Goal: Task Accomplishment & Management: Manage account settings

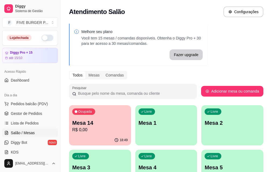
click at [98, 122] on p "Mesa 14" at bounding box center [99, 123] width 55 height 8
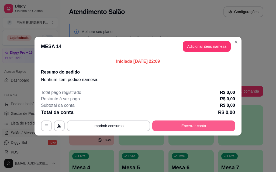
click at [170, 128] on button "Encerrar conta" at bounding box center [193, 126] width 83 height 11
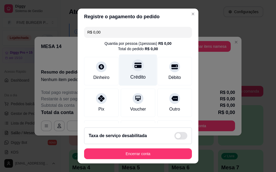
click at [130, 76] on div "Crédito" at bounding box center [137, 77] width 15 height 7
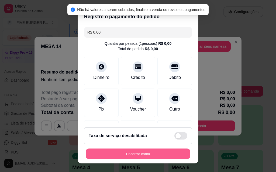
click at [140, 157] on button "Encerrar conta" at bounding box center [138, 154] width 104 height 10
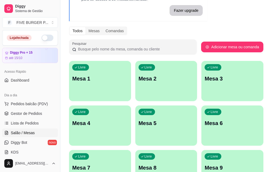
scroll to position [54, 0]
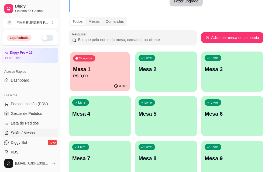
click at [100, 77] on p "R$ 0,00" at bounding box center [100, 76] width 54 height 6
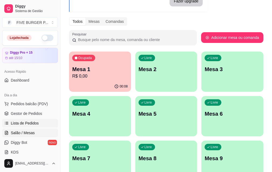
click at [26, 126] on span "Lista de Pedidos" at bounding box center [25, 123] width 28 height 5
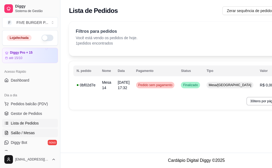
click at [27, 133] on span "Salão / Mesas" at bounding box center [23, 133] width 24 height 5
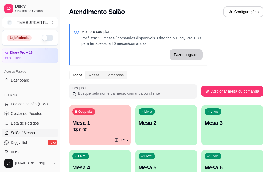
click at [41, 37] on button "button" at bounding box center [47, 38] width 12 height 6
click at [30, 105] on span "Pedidos balcão (PDV)" at bounding box center [29, 103] width 37 height 5
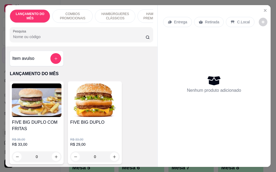
click at [198, 22] on icon at bounding box center [200, 22] width 4 height 4
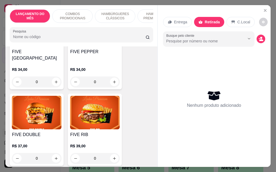
scroll to position [861, 0]
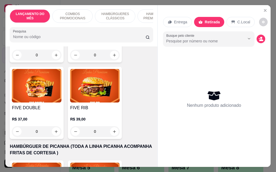
click at [95, 111] on div "R$ 39,00 0" at bounding box center [95, 124] width 50 height 26
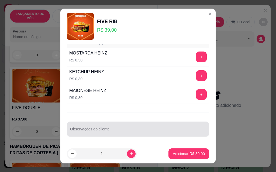
scroll to position [9, 0]
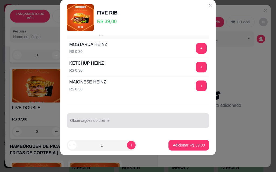
click at [136, 119] on div at bounding box center [138, 120] width 136 height 11
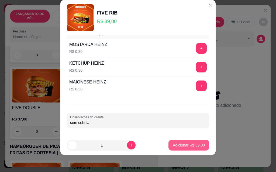
type input "sem cebola"
click at [181, 148] on p "Adicionar R$ 39,00" at bounding box center [188, 145] width 32 height 5
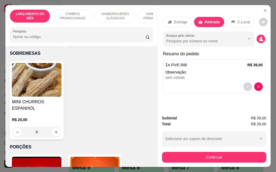
scroll to position [1869, 0]
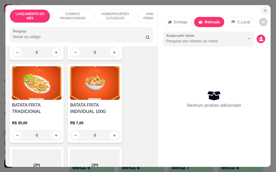
click at [263, 9] on icon "Close" at bounding box center [265, 10] width 4 height 4
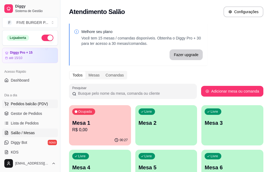
click at [36, 103] on span "Pedidos balcão (PDV)" at bounding box center [29, 103] width 37 height 5
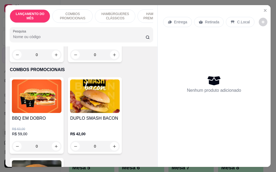
scroll to position [188, 0]
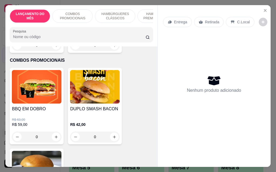
click at [106, 100] on img at bounding box center [95, 87] width 50 height 34
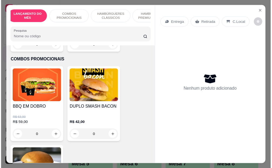
scroll to position [0, 0]
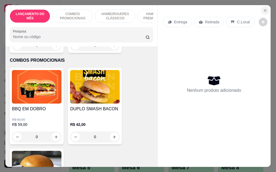
click at [264, 8] on icon "Close" at bounding box center [265, 10] width 4 height 4
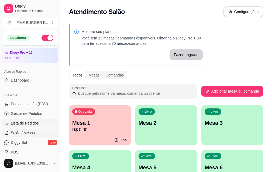
click at [30, 122] on span "Lista de Pedidos" at bounding box center [25, 123] width 28 height 5
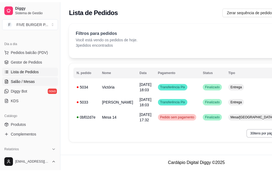
scroll to position [54, 0]
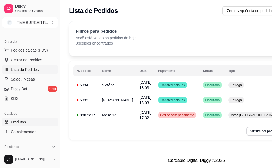
click at [23, 123] on span "Produtos" at bounding box center [18, 122] width 15 height 5
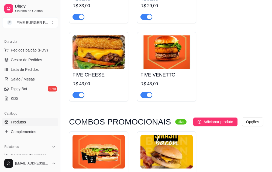
scroll to position [215, 0]
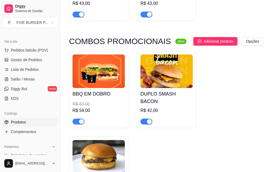
click at [150, 121] on div "button" at bounding box center [149, 121] width 5 height 5
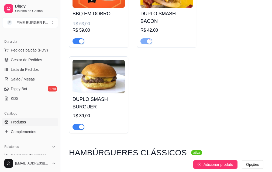
scroll to position [296, 0]
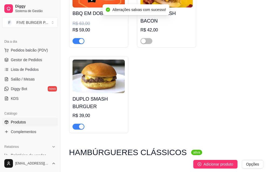
click at [75, 127] on span "button" at bounding box center [78, 127] width 12 height 6
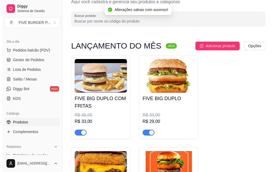
scroll to position [0, 0]
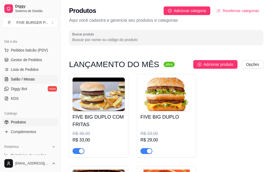
click at [19, 80] on span "Salão / Mesas" at bounding box center [23, 79] width 24 height 5
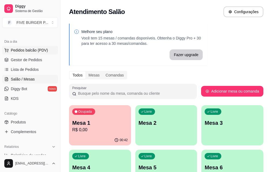
click at [22, 50] on span "Pedidos balcão (PDV)" at bounding box center [29, 50] width 37 height 5
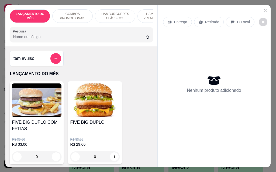
click at [174, 22] on p "Entrega" at bounding box center [180, 21] width 13 height 5
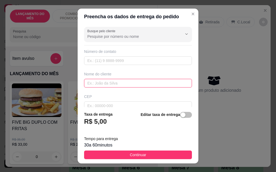
click at [122, 84] on input "text" at bounding box center [138, 83] width 108 height 9
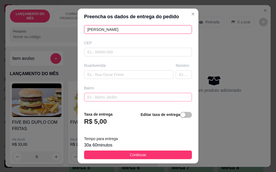
scroll to position [81, 0]
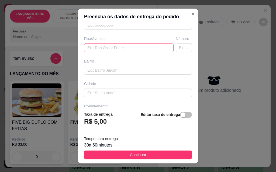
type input "[PERSON_NAME]"
click at [114, 46] on input "text" at bounding box center [128, 48] width 89 height 9
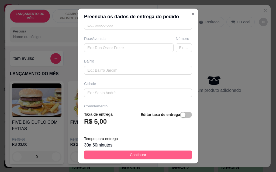
click at [125, 157] on button "Continuar" at bounding box center [138, 155] width 108 height 9
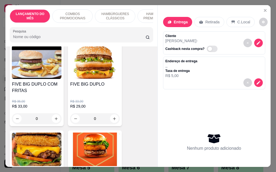
scroll to position [0, 0]
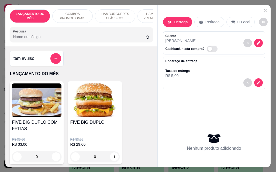
click at [36, 66] on div "Item avulso" at bounding box center [37, 59] width 54 height 16
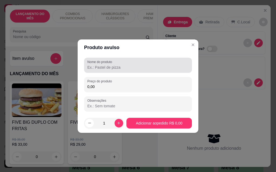
click at [164, 68] on input "Nome do produto" at bounding box center [137, 67] width 101 height 5
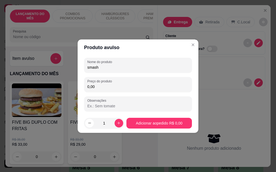
type input "smash"
click at [122, 86] on input "0,00" at bounding box center [137, 86] width 101 height 5
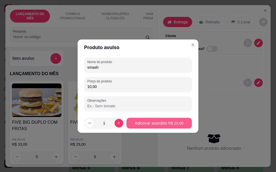
type input "10,00"
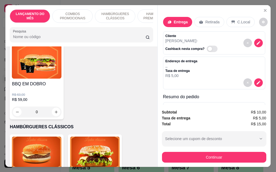
scroll to position [215, 0]
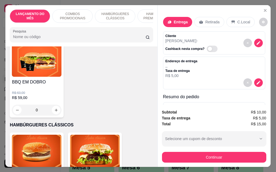
click at [54, 113] on div "0" at bounding box center [37, 110] width 50 height 11
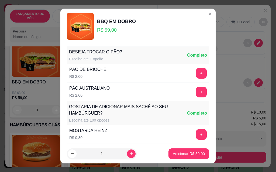
scroll to position [78, 0]
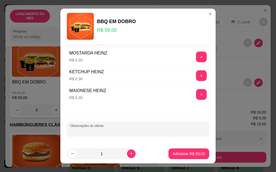
click at [151, 130] on input "Observações do cliente" at bounding box center [138, 131] width 136 height 5
click at [100, 131] on input "1 sem bacon trocar or cebola caraeliada" at bounding box center [138, 131] width 136 height 5
drag, startPoint x: 140, startPoint y: 131, endPoint x: 129, endPoint y: 126, distance: 12.3
click at [125, 131] on input "1 sem bacon trocar por cebola caraeliada" at bounding box center [138, 131] width 136 height 5
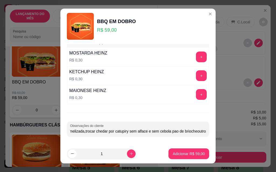
scroll to position [0, 68]
click at [185, 132] on input "1 sem bacon trocar por cebola caramelizada,trocar chedar por catupiry sem alfac…" at bounding box center [138, 131] width 136 height 5
click at [196, 133] on div "Observações do cliente 1 sem bacon trocar por cebola caramelizada,trocar chedar…" at bounding box center [138, 129] width 142 height 15
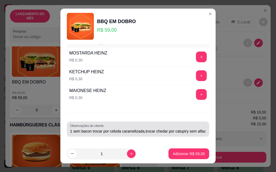
click at [196, 131] on div "Observações do cliente 1 sem bacon trocar por cebola caramelizada,trocar chedar…" at bounding box center [138, 129] width 142 height 15
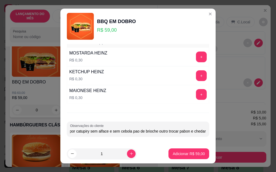
scroll to position [0, 105]
click at [172, 132] on input "1 sem bacon trocar por cebola caramelizada,trocar chedar por catupiry sem alfac…" at bounding box center [138, 131] width 136 height 5
click at [194, 133] on input "1 sem bacon trocar por cebola caramelizada,trocar chedar por catupiry sem alfac…" at bounding box center [138, 131] width 136 height 5
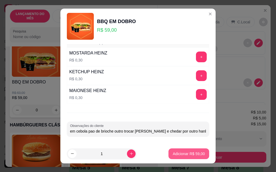
type input "1 sem bacon trocar por cebola caramelizada,trocar chedar por catupiry sem alfac…"
click at [186, 156] on p "Adicionar R$ 59,00" at bounding box center [188, 154] width 31 height 5
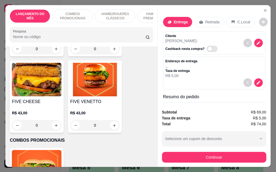
scroll to position [0, 0]
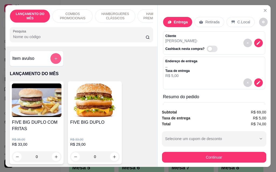
click at [58, 61] on button "add-separate-item" at bounding box center [55, 58] width 11 height 11
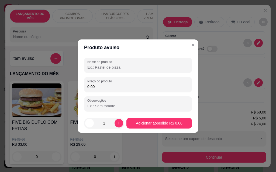
click at [129, 66] on input "Nome do produto" at bounding box center [137, 67] width 101 height 5
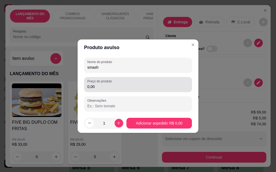
type input "smash"
click at [117, 90] on div "0,00" at bounding box center [137, 84] width 101 height 11
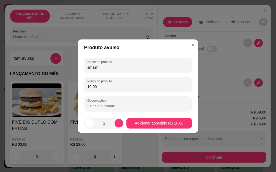
type input "10,00"
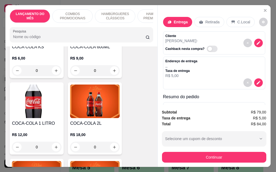
scroll to position [2341, 0]
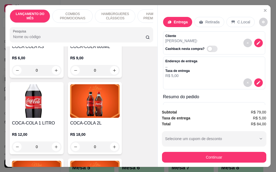
click at [93, 99] on img at bounding box center [95, 101] width 50 height 34
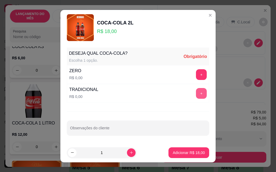
click at [197, 92] on button "+" at bounding box center [201, 93] width 11 height 11
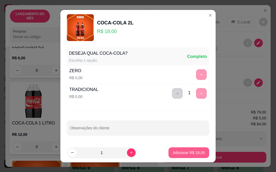
click at [184, 152] on p "Adicionar R$ 18,00" at bounding box center [188, 152] width 32 height 5
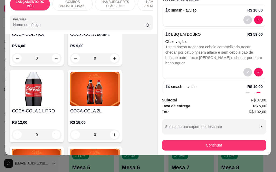
scroll to position [0, 0]
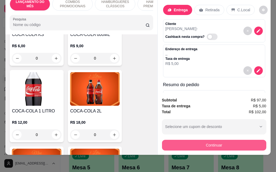
click at [216, 142] on button "Continuar" at bounding box center [214, 145] width 104 height 11
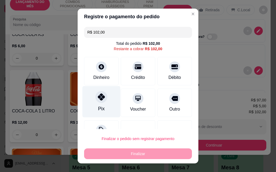
click at [100, 100] on icon at bounding box center [101, 97] width 7 height 7
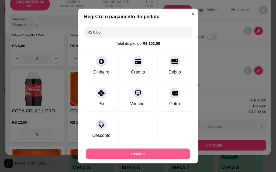
click at [152, 151] on button "Finalizar" at bounding box center [138, 154] width 104 height 10
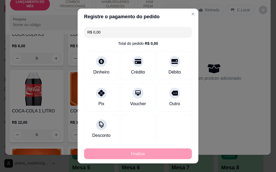
type input "-R$ 102,00"
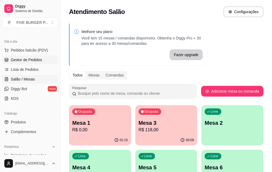
click at [15, 60] on span "Gestor de Pedidos" at bounding box center [26, 59] width 31 height 5
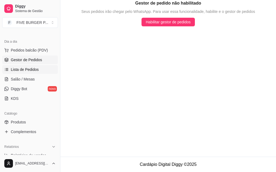
click at [17, 70] on span "Lista de Pedidos" at bounding box center [25, 69] width 28 height 5
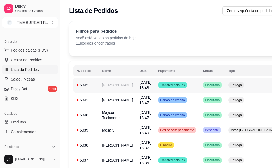
click at [101, 85] on td "[PERSON_NAME]" at bounding box center [116, 85] width 37 height 15
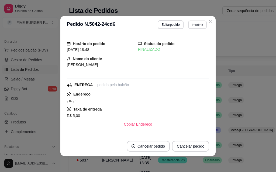
click at [193, 27] on button "Imprimir" at bounding box center [197, 24] width 19 height 8
click at [185, 45] on button "IMPRESSORA" at bounding box center [185, 43] width 39 height 9
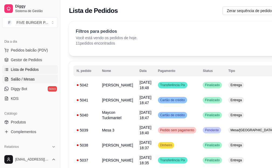
click at [31, 81] on span "Salão / Mesas" at bounding box center [23, 79] width 24 height 5
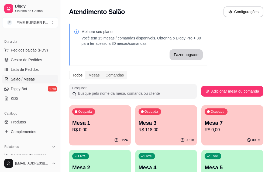
click at [138, 127] on div "Mesa 3 R$ 118,00" at bounding box center [165, 126] width 55 height 14
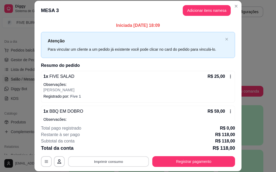
click at [136, 163] on button "Imprimir consumo" at bounding box center [108, 162] width 81 height 10
click at [115, 150] on button "IMPRESSORA" at bounding box center [108, 149] width 39 height 9
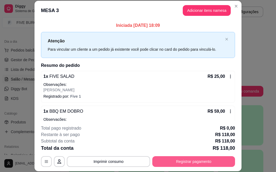
click at [177, 160] on button "Registrar pagamento" at bounding box center [193, 162] width 83 height 11
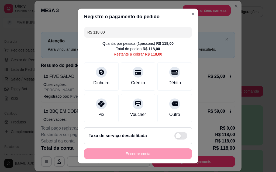
drag, startPoint x: 86, startPoint y: 38, endPoint x: 73, endPoint y: 41, distance: 13.8
click at [73, 41] on div "Registre o pagamento do pedido R$ 118,00 Quantia por pessoa ( 1 pessoas) R$ 118…" at bounding box center [138, 86] width 276 height 172
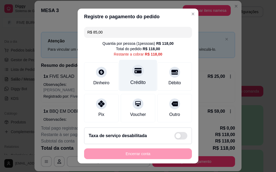
click at [131, 80] on div "Crédito" at bounding box center [137, 82] width 15 height 7
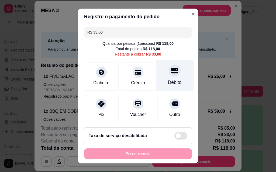
click at [168, 77] on div at bounding box center [174, 71] width 12 height 12
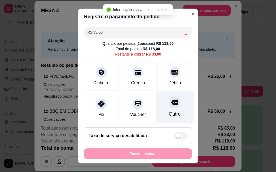
type input "R$ 0,00"
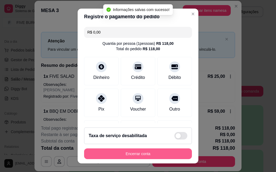
click at [145, 153] on button "Encerrar conta" at bounding box center [138, 154] width 108 height 11
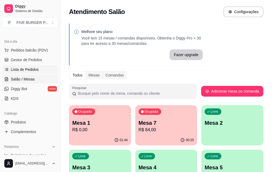
click at [15, 69] on span "Lista de Pedidos" at bounding box center [25, 69] width 28 height 5
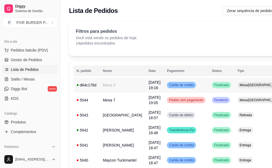
click at [92, 86] on div "d64c176d" at bounding box center [86, 85] width 20 height 5
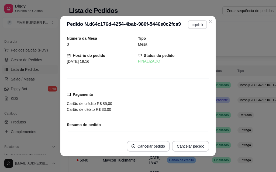
click at [193, 25] on button "Imprimir" at bounding box center [197, 24] width 19 height 9
click at [189, 44] on button "IMPRESSORA" at bounding box center [186, 43] width 38 height 8
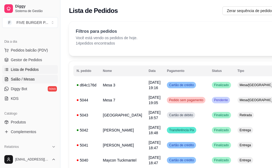
click at [23, 79] on span "Salão / Mesas" at bounding box center [23, 79] width 24 height 5
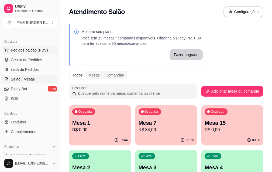
click at [20, 48] on span "Pedidos balcão (PDV)" at bounding box center [29, 50] width 37 height 5
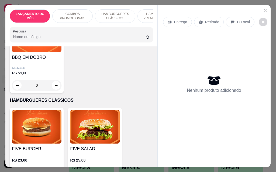
scroll to position [242, 0]
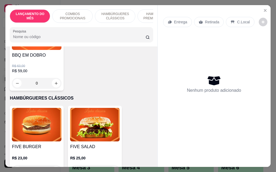
click at [47, 66] on p "R$ 63,00" at bounding box center [37, 66] width 50 height 4
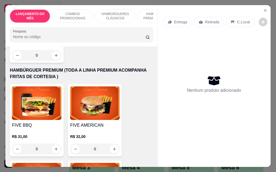
scroll to position [457, 0]
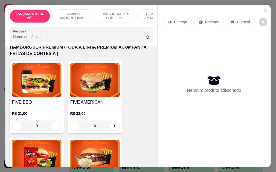
click at [37, 92] on img at bounding box center [37, 81] width 50 height 34
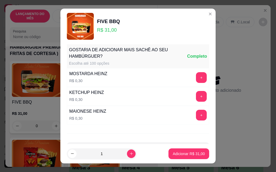
scroll to position [472, 0]
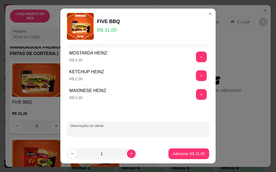
click at [95, 133] on input "Observações do cliente" at bounding box center [138, 131] width 136 height 5
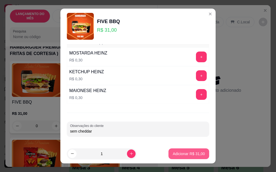
type input "sem cheddar"
click at [181, 154] on p "Adicionar R$ 31,00" at bounding box center [188, 154] width 32 height 5
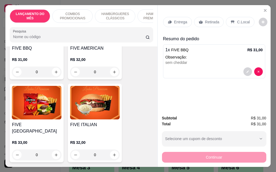
scroll to position [565, 0]
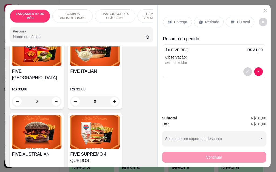
click at [49, 126] on img at bounding box center [37, 133] width 50 height 34
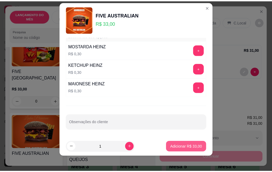
scroll to position [9, 0]
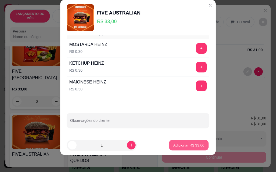
click at [191, 141] on button "Adicionar R$ 33,00" at bounding box center [189, 145] width 40 height 10
type input "1"
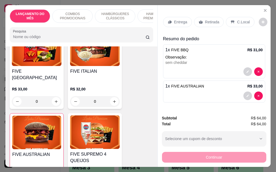
click at [205, 22] on p "Retirada" at bounding box center [212, 21] width 14 height 5
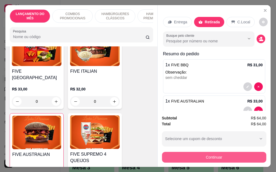
click at [221, 156] on button "Continuar" at bounding box center [214, 157] width 104 height 11
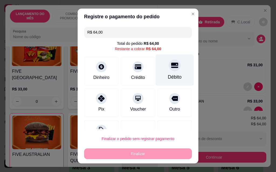
click at [169, 74] on div "Débito" at bounding box center [175, 77] width 14 height 7
type input "R$ 0,00"
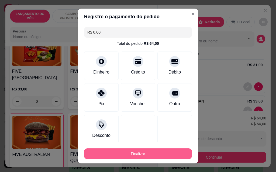
click at [156, 155] on button "Finalizar" at bounding box center [138, 154] width 108 height 11
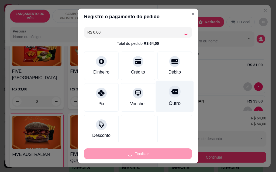
type input "0"
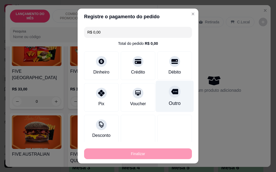
type input "-R$ 64,00"
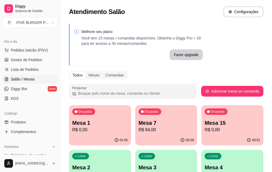
click at [204, 124] on p "Mesa 15" at bounding box center [231, 123] width 55 height 8
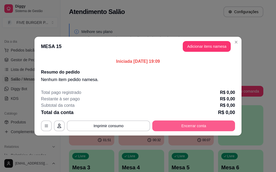
click at [195, 126] on button "Encerrar conta" at bounding box center [193, 126] width 83 height 11
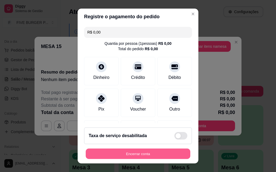
click at [140, 154] on button "Encerrar conta" at bounding box center [138, 154] width 104 height 10
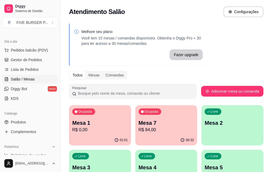
click at [102, 122] on p "Mesa 1" at bounding box center [99, 123] width 55 height 8
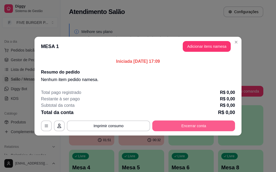
click at [202, 126] on button "Encerrar conta" at bounding box center [193, 126] width 83 height 11
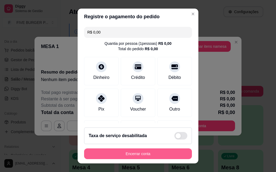
click at [146, 156] on button "Encerrar conta" at bounding box center [138, 154] width 108 height 11
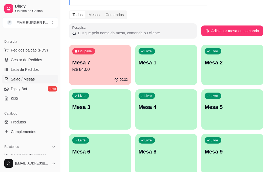
scroll to position [81, 0]
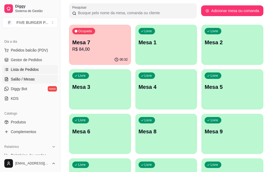
click at [23, 71] on span "Lista de Pedidos" at bounding box center [25, 69] width 28 height 5
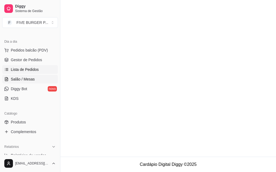
click at [24, 79] on span "Salão / Mesas" at bounding box center [23, 79] width 24 height 5
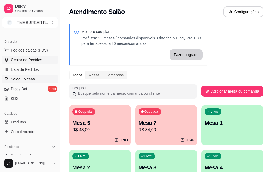
click at [21, 62] on span "Gestor de Pedidos" at bounding box center [26, 59] width 31 height 5
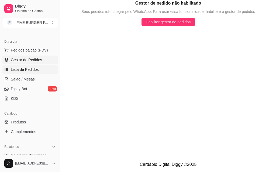
click at [23, 71] on span "Lista de Pedidos" at bounding box center [25, 69] width 28 height 5
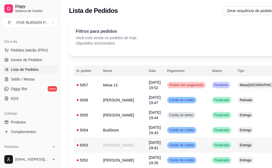
click at [110, 147] on td "[PERSON_NAME]" at bounding box center [123, 145] width 46 height 15
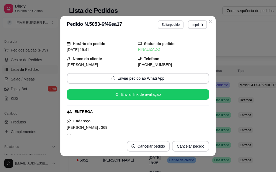
click at [164, 24] on button "Editar pedido" at bounding box center [170, 24] width 26 height 9
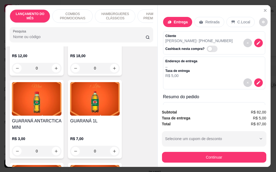
scroll to position [2422, 0]
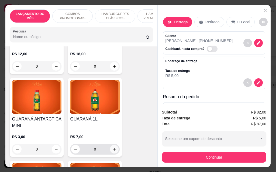
click at [113, 148] on icon "increase-product-quantity" at bounding box center [114, 150] width 4 height 4
type input "1"
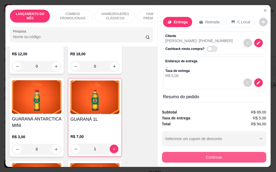
click at [202, 158] on button "Continuar" at bounding box center [214, 157] width 104 height 11
click at [215, 154] on button "Continuar" at bounding box center [213, 157] width 101 height 10
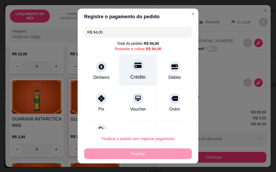
click at [132, 71] on div at bounding box center [138, 65] width 12 height 12
type input "R$ 0,00"
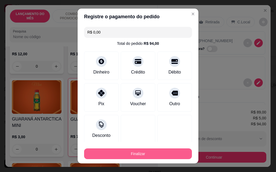
click at [138, 153] on button "Finalizar" at bounding box center [138, 154] width 108 height 11
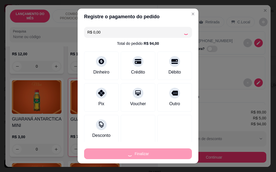
type input "0"
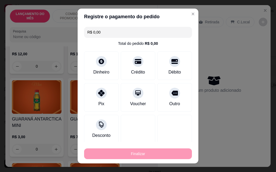
type input "-R$ 94,00"
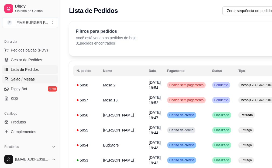
click at [26, 80] on span "Salão / Mesas" at bounding box center [23, 79] width 24 height 5
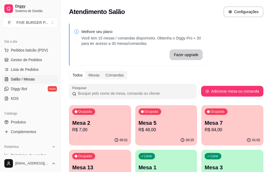
click at [103, 118] on div "Ocupada Mesa 2 R$ 7,00" at bounding box center [100, 120] width 62 height 30
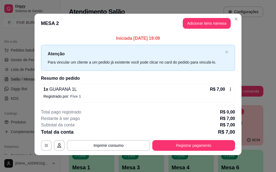
scroll to position [2, 0]
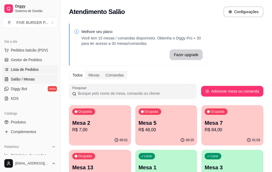
click at [22, 70] on span "Lista de Pedidos" at bounding box center [25, 69] width 28 height 5
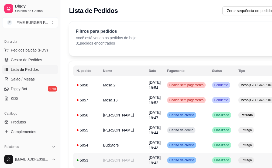
click at [87, 159] on div "5053" at bounding box center [86, 160] width 20 height 5
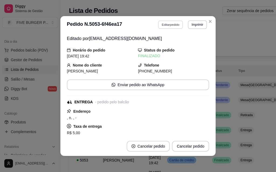
click at [167, 26] on button "Editar pedido" at bounding box center [170, 24] width 25 height 8
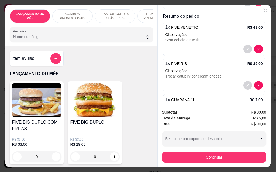
scroll to position [100, 0]
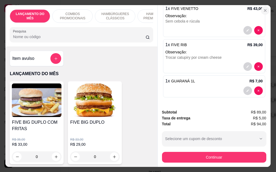
click at [263, 8] on icon "Close" at bounding box center [265, 10] width 4 height 4
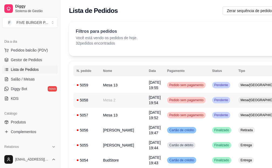
click at [100, 98] on td "Mesa 2" at bounding box center [123, 100] width 46 height 15
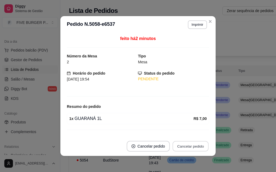
click at [195, 148] on button "Cancelar pedido" at bounding box center [190, 147] width 36 height 10
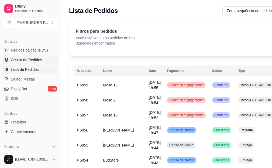
click at [26, 57] on link "Gestor de Pedidos" at bounding box center [30, 60] width 56 height 9
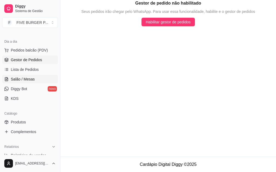
click at [28, 80] on span "Salão / Mesas" at bounding box center [23, 79] width 24 height 5
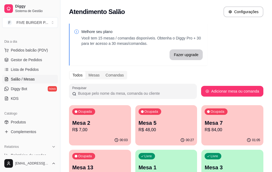
click at [97, 132] on p "R$ 7,00" at bounding box center [99, 130] width 55 height 6
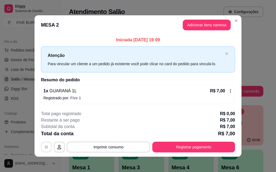
click at [44, 148] on icon "button" at bounding box center [46, 147] width 4 height 4
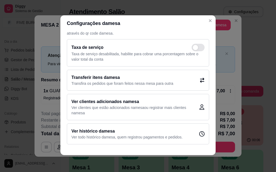
scroll to position [1, 0]
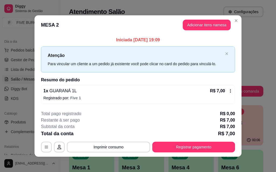
click at [228, 89] on icon at bounding box center [230, 91] width 4 height 4
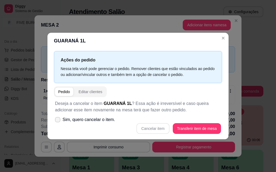
click at [80, 123] on span "Sim, quero cancelar o item." at bounding box center [88, 120] width 52 height 6
click at [58, 123] on input "Sim, quero cancelar o item." at bounding box center [56, 122] width 3 height 3
checkbox input "true"
click at [153, 128] on button "Cancelar item" at bounding box center [152, 129] width 33 height 11
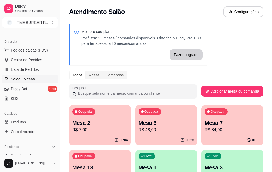
click at [24, 78] on span "Salão / Mesas" at bounding box center [23, 79] width 24 height 5
click at [23, 87] on span "Diggy Bot" at bounding box center [19, 88] width 16 height 5
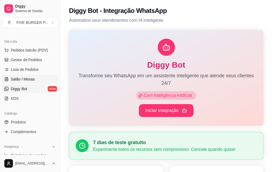
click at [28, 78] on span "Salão / Mesas" at bounding box center [23, 79] width 24 height 5
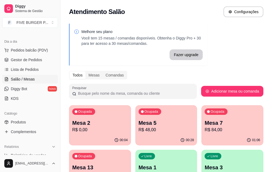
click at [128, 164] on p "Mesa 13" at bounding box center [99, 168] width 55 height 8
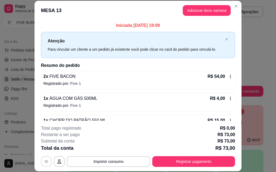
click at [44, 162] on icon "button" at bounding box center [46, 162] width 4 height 4
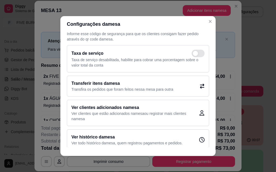
scroll to position [16, 0]
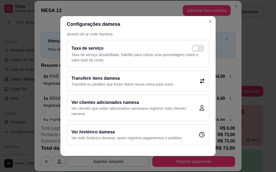
click at [156, 74] on div "Transferir itens da mesa Transfira os pedidos que foram feitos nessa mesa para …" at bounding box center [138, 81] width 142 height 21
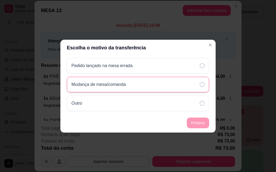
click at [152, 85] on div "Mudança de mesa/comanda" at bounding box center [138, 85] width 142 height 16
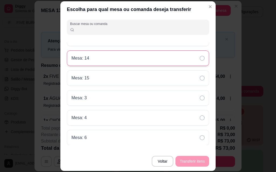
scroll to position [81, 0]
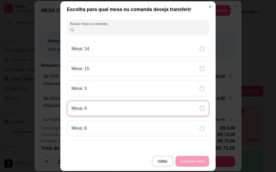
click at [130, 107] on div "Mesa: 4" at bounding box center [138, 109] width 142 height 16
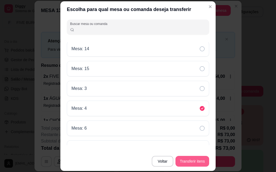
click at [189, 159] on button "Transferir itens" at bounding box center [192, 161] width 34 height 11
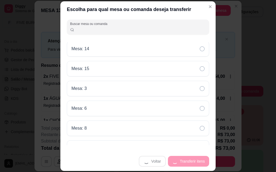
scroll to position [0, 0]
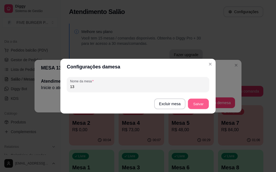
click at [200, 105] on button "Salvar" at bounding box center [198, 104] width 21 height 10
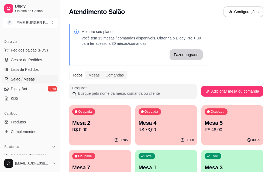
click at [84, 130] on p "R$ 0,00" at bounding box center [99, 130] width 55 height 6
click at [90, 130] on p "R$ 0,00" at bounding box center [99, 130] width 55 height 6
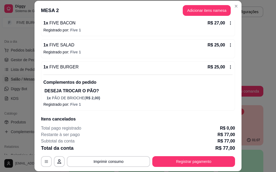
scroll to position [54, 0]
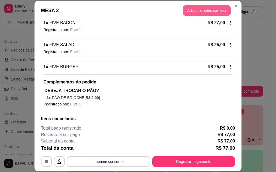
click at [191, 9] on button "Adicionar itens na mesa" at bounding box center [206, 10] width 48 height 11
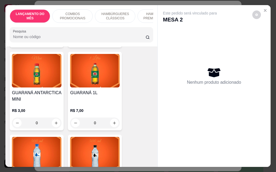
scroll to position [2449, 0]
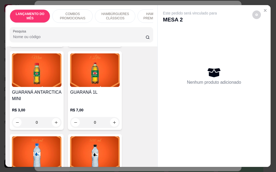
click at [89, 89] on h4 "GUARANÁ 1L" at bounding box center [95, 92] width 50 height 6
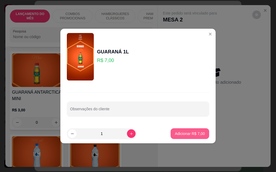
click at [185, 135] on p "Adicionar R$ 7,00" at bounding box center [190, 133] width 30 height 5
type input "1"
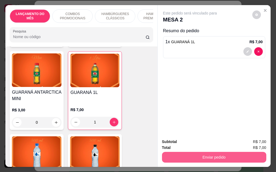
click at [195, 154] on button "Enviar pedido" at bounding box center [214, 157] width 104 height 11
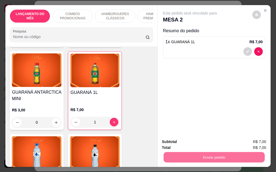
click at [240, 143] on button "Sim, quero registrar" at bounding box center [247, 142] width 40 height 10
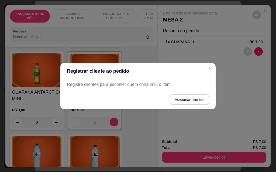
click at [214, 68] on header "Registrar cliente ao pedido" at bounding box center [137, 71] width 155 height 16
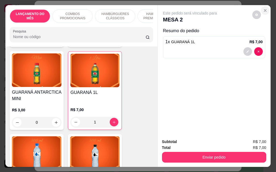
click at [263, 8] on icon "Close" at bounding box center [265, 10] width 4 height 4
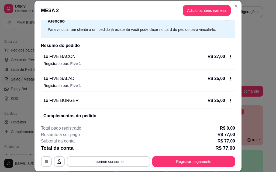
scroll to position [0, 0]
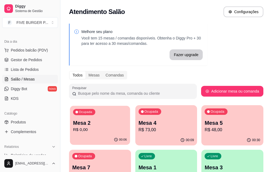
click at [105, 129] on p "R$ 0,00" at bounding box center [100, 130] width 54 height 6
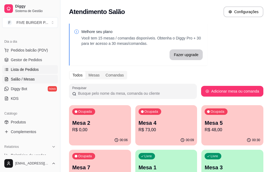
click at [16, 69] on span "Lista de Pedidos" at bounding box center [25, 69] width 28 height 5
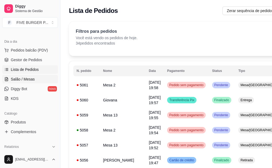
click at [26, 80] on span "Salão / Mesas" at bounding box center [23, 79] width 24 height 5
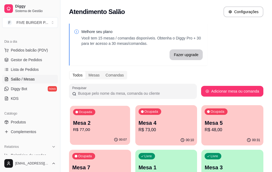
click at [87, 123] on p "Mesa 2" at bounding box center [100, 123] width 54 height 7
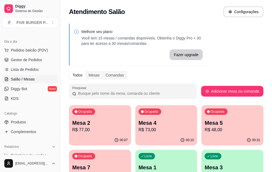
click at [128, 164] on p "Mesa 7" at bounding box center [99, 168] width 55 height 8
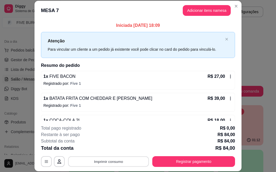
click at [111, 164] on button "Imprimir consumo" at bounding box center [108, 162] width 81 height 10
click at [107, 153] on button "IMPRESSORA" at bounding box center [108, 149] width 38 height 8
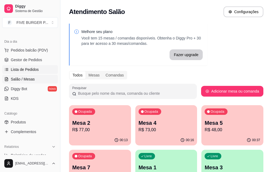
click at [21, 69] on span "Lista de Pedidos" at bounding box center [25, 69] width 28 height 5
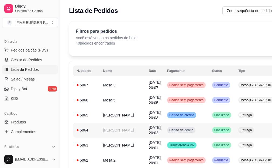
click at [92, 130] on div "5064" at bounding box center [86, 130] width 20 height 5
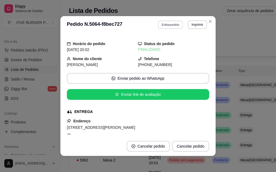
click at [169, 25] on button "Editar pedido" at bounding box center [170, 24] width 25 height 8
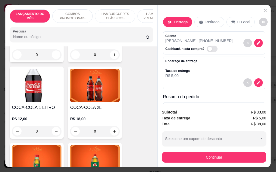
scroll to position [2368, 0]
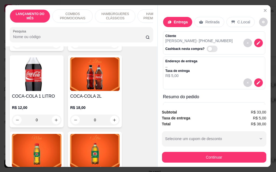
click at [43, 100] on div "R$ 12,00 0" at bounding box center [37, 113] width 50 height 26
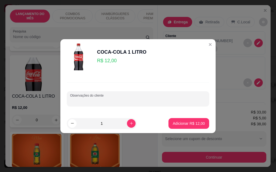
click at [110, 101] on input "Observações do cliente" at bounding box center [138, 100] width 136 height 5
type input "z"
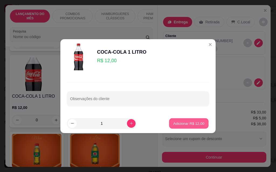
click at [189, 126] on button "Adicionar R$ 12,00" at bounding box center [189, 123] width 40 height 10
type input "1"
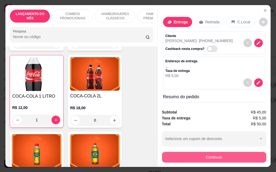
click at [205, 156] on button "Continuar" at bounding box center [214, 157] width 104 height 11
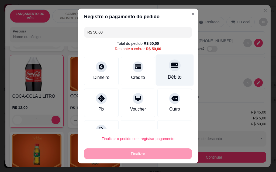
click at [168, 76] on div "Débito" at bounding box center [175, 77] width 14 height 7
type input "R$ 0,00"
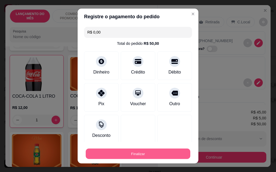
click at [138, 154] on button "Finalizar" at bounding box center [138, 154] width 104 height 10
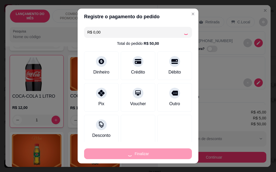
type input "0"
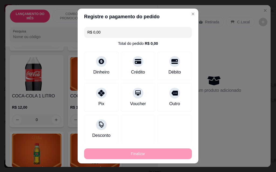
type input "-R$ 50,00"
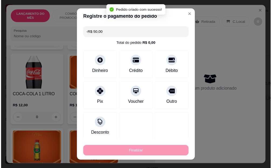
scroll to position [2368, 0]
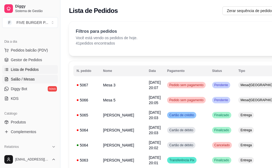
click at [27, 77] on span "Salão / Mesas" at bounding box center [23, 79] width 24 height 5
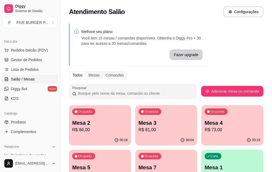
click at [201, 134] on div "Ocupada Mesa 4 R$ 73,00" at bounding box center [232, 120] width 62 height 30
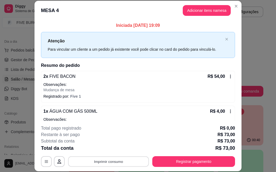
click at [118, 162] on button "Imprimir consumo" at bounding box center [108, 162] width 81 height 10
click at [112, 150] on button "IMPRESSORA" at bounding box center [108, 149] width 39 height 9
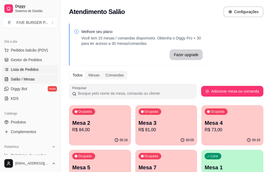
click at [28, 73] on link "Lista de Pedidos" at bounding box center [30, 69] width 56 height 9
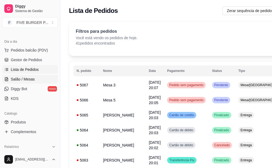
click at [33, 81] on span "Salão / Mesas" at bounding box center [23, 79] width 24 height 5
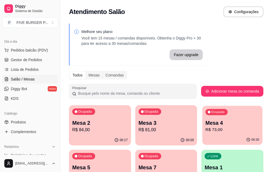
click at [206, 128] on p "R$ 73,00" at bounding box center [232, 130] width 54 height 6
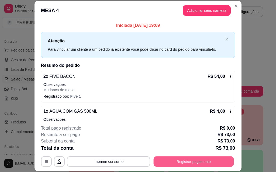
click at [185, 164] on button "Registrar pagamento" at bounding box center [193, 162] width 80 height 10
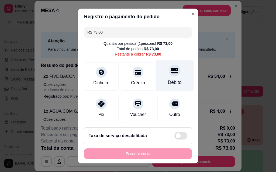
click at [167, 78] on div "Débito" at bounding box center [175, 75] width 38 height 31
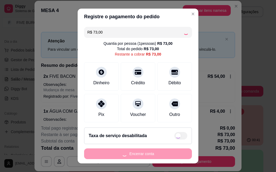
type input "R$ 0,00"
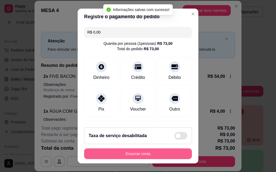
click at [149, 153] on button "Encerrar conta" at bounding box center [138, 154] width 108 height 11
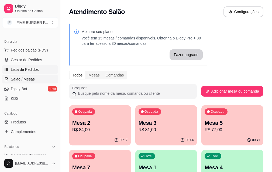
click at [23, 71] on span "Lista de Pedidos" at bounding box center [25, 69] width 28 height 5
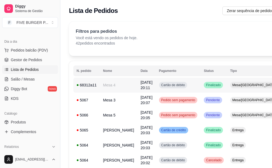
click at [99, 86] on td "68312a11" at bounding box center [86, 85] width 26 height 15
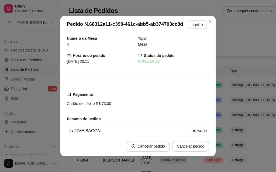
click at [195, 23] on button "Imprimir" at bounding box center [197, 24] width 19 height 9
click at [186, 43] on button "IMPRESSORA" at bounding box center [185, 43] width 39 height 9
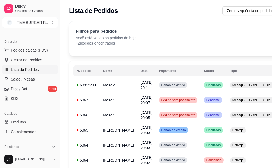
click at [23, 68] on span "Lista de Pedidos" at bounding box center [25, 69] width 28 height 5
click at [24, 77] on span "Salão / Mesas" at bounding box center [23, 79] width 24 height 5
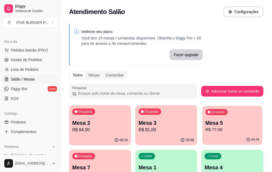
click at [205, 125] on p "Mesa 5" at bounding box center [232, 123] width 54 height 7
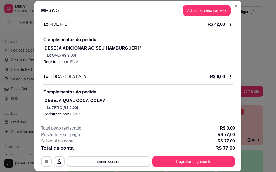
scroll to position [54, 0]
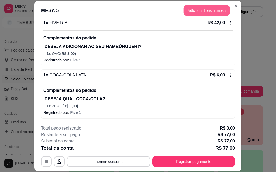
click at [191, 13] on button "Adicionar itens na mesa" at bounding box center [206, 10] width 46 height 10
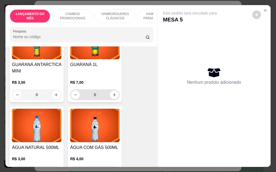
scroll to position [2503, 0]
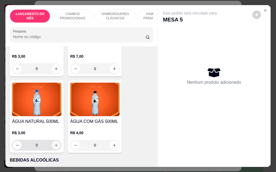
click at [54, 144] on icon "increase-product-quantity" at bounding box center [56, 146] width 4 height 4
type input "1"
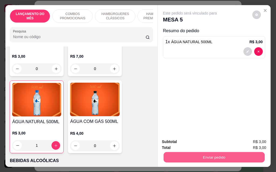
click at [184, 156] on button "Enviar pedido" at bounding box center [213, 157] width 101 height 10
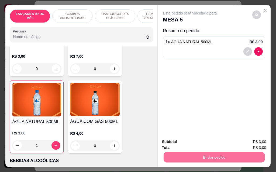
click at [214, 145] on button "Não registrar e enviar pedido" at bounding box center [196, 142] width 56 height 10
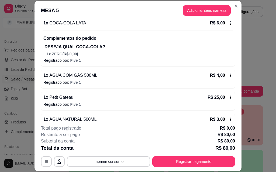
scroll to position [108, 0]
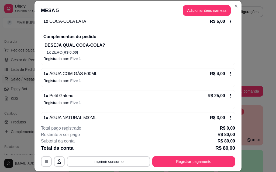
click at [230, 75] on icon at bounding box center [230, 73] width 1 height 3
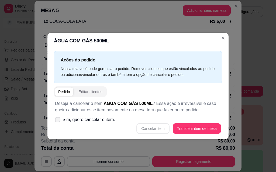
click at [62, 118] on label "Sim, quero cancelar o item." at bounding box center [85, 120] width 64 height 11
click at [58, 121] on input "Sim, quero cancelar o item." at bounding box center [56, 122] width 3 height 3
checkbox input "true"
click at [153, 130] on button "Cancelar item" at bounding box center [152, 129] width 33 height 11
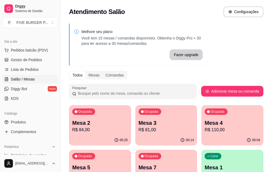
click at [87, 126] on p "Mesa 2" at bounding box center [99, 123] width 55 height 8
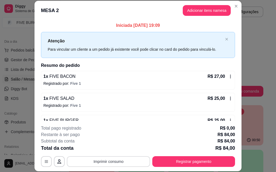
click at [114, 162] on button "Imprimir consumo" at bounding box center [108, 162] width 83 height 11
click at [112, 152] on button "IMPRESSORA" at bounding box center [108, 149] width 39 height 9
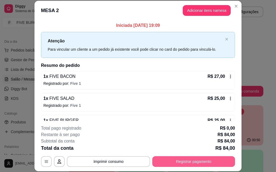
click at [188, 165] on button "Registrar pagamento" at bounding box center [193, 162] width 83 height 11
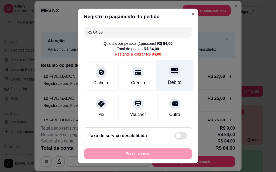
click at [170, 80] on div "Débito" at bounding box center [175, 82] width 14 height 7
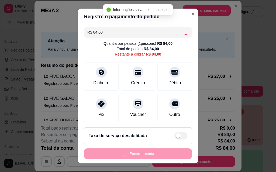
type input "R$ 0,00"
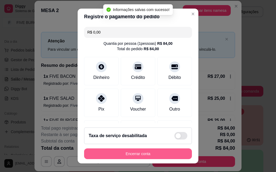
click at [139, 155] on button "Encerrar conta" at bounding box center [138, 154] width 108 height 11
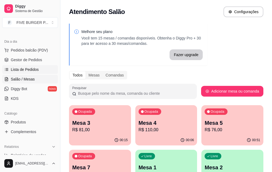
click at [24, 69] on span "Lista de Pedidos" at bounding box center [25, 69] width 28 height 5
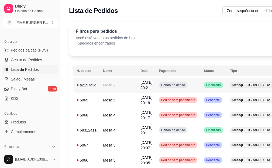
click at [108, 87] on td "Mesa 2" at bounding box center [118, 85] width 37 height 15
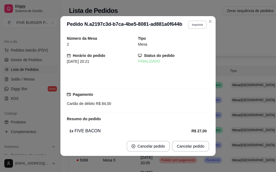
click at [196, 26] on button "Imprimir" at bounding box center [197, 24] width 19 height 8
click at [186, 43] on button "IMPRESSORA" at bounding box center [186, 43] width 38 height 8
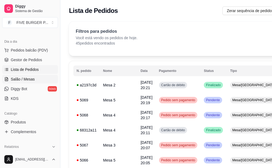
click at [20, 79] on span "Salão / Mesas" at bounding box center [23, 79] width 24 height 5
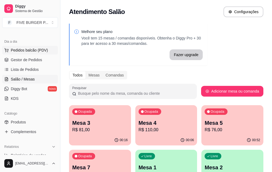
click at [26, 51] on span "Pedidos balcão (PDV)" at bounding box center [29, 50] width 37 height 5
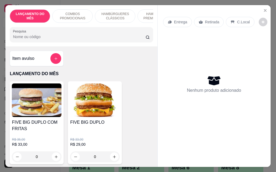
click at [199, 20] on icon at bounding box center [200, 21] width 4 height 3
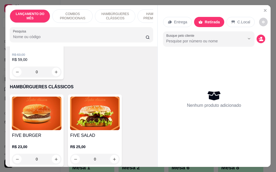
scroll to position [296, 0]
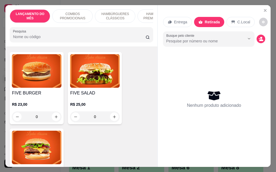
click at [96, 105] on p "R$ 25,00" at bounding box center [95, 104] width 50 height 5
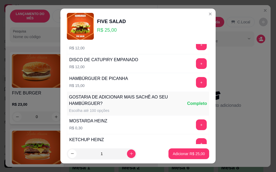
scroll to position [472, 0]
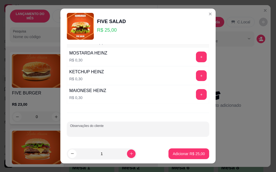
click at [119, 132] on input "Observações do cliente" at bounding box center [138, 131] width 136 height 5
type input "sem molho"
click at [177, 155] on p "Adicionar R$ 25,00" at bounding box center [188, 154] width 32 height 5
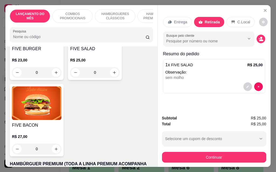
scroll to position [350, 0]
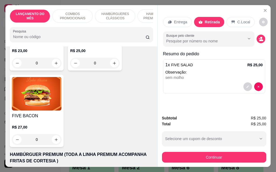
click at [38, 110] on img at bounding box center [37, 94] width 50 height 34
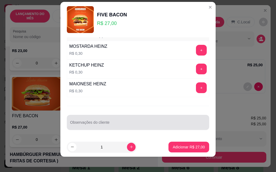
scroll to position [9, 0]
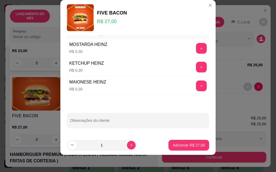
click at [112, 129] on div "DESEJA TROCAR O PÃO? Escolha até 1 opção Completo PÃO DE BRIOCHE R$ 2,00 + PÃO …" at bounding box center [137, 86] width 155 height 100
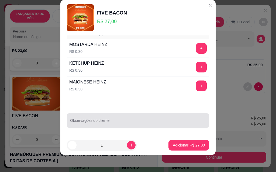
click at [115, 125] on input "Observações do cliente" at bounding box center [138, 122] width 136 height 5
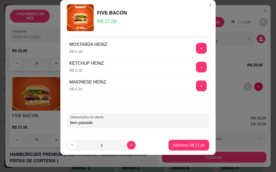
type input "bem passado"
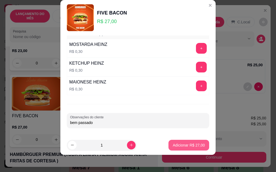
click at [188, 143] on p "Adicionar R$ 27,00" at bounding box center [188, 145] width 32 height 5
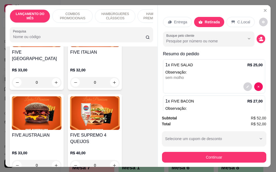
scroll to position [592, 0]
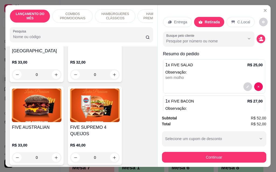
click at [46, 125] on h4 "FIVE AUSTRALIAN" at bounding box center [37, 128] width 50 height 6
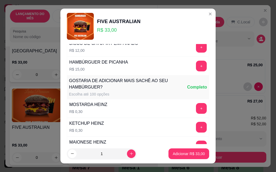
scroll to position [472, 0]
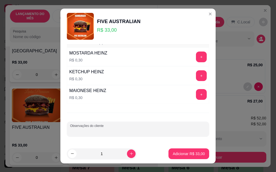
click at [108, 134] on input "Observações do cliente" at bounding box center [138, 131] width 136 height 5
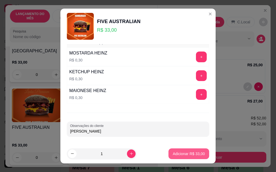
type input "[PERSON_NAME]"
click at [175, 153] on p "Adicionar R$ 33,00" at bounding box center [188, 154] width 32 height 5
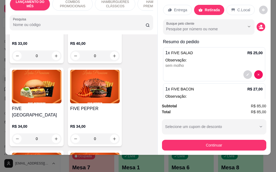
scroll to position [673, 0]
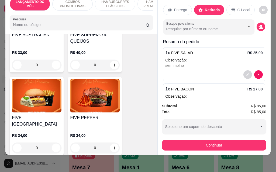
click at [83, 98] on img at bounding box center [95, 96] width 50 height 34
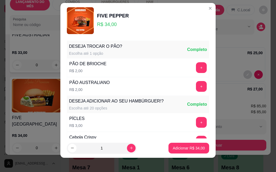
scroll to position [9, 0]
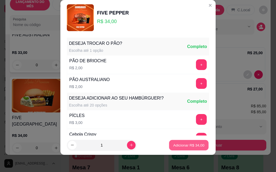
click at [188, 145] on p "Adicionar R$ 34,00" at bounding box center [188, 145] width 31 height 5
type input "1"
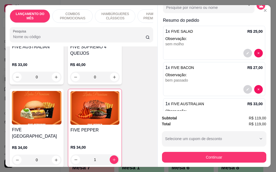
scroll to position [0, 0]
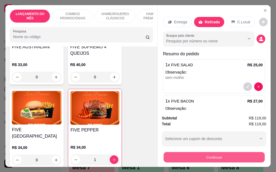
click at [230, 154] on button "Continuar" at bounding box center [213, 157] width 101 height 10
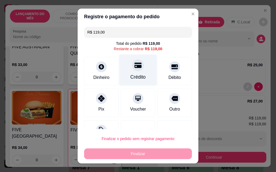
click at [130, 78] on div "Crédito" at bounding box center [137, 77] width 15 height 7
type input "R$ 0,00"
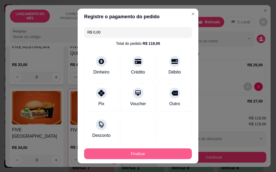
click at [140, 154] on button "Finalizar" at bounding box center [138, 154] width 108 height 11
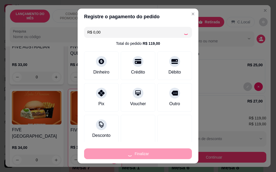
type input "0"
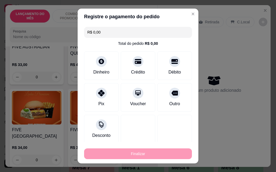
type input "-R$ 119,00"
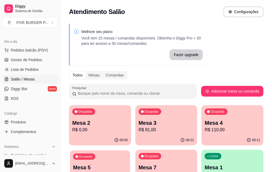
click at [126, 172] on p "R$ 76,00" at bounding box center [100, 175] width 54 height 6
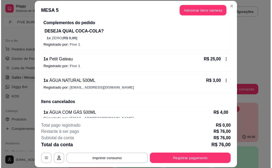
scroll to position [129, 0]
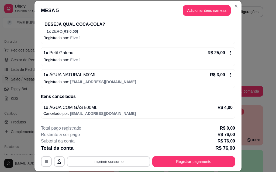
click at [118, 163] on button "Imprimir consumo" at bounding box center [108, 162] width 83 height 11
click at [115, 150] on button "IMPRESSORA" at bounding box center [108, 149] width 39 height 9
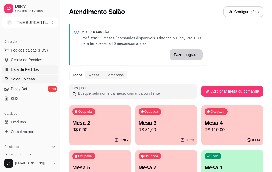
click at [25, 68] on span "Lista de Pedidos" at bounding box center [25, 69] width 28 height 5
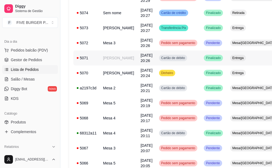
scroll to position [135, 0]
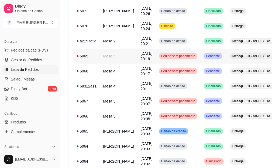
click at [111, 63] on td "Mesa 5" at bounding box center [118, 56] width 37 height 15
click at [26, 78] on span "Salão / Mesas" at bounding box center [23, 79] width 24 height 5
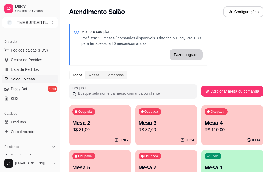
click at [128, 164] on p "Mesa 5" at bounding box center [99, 168] width 55 height 8
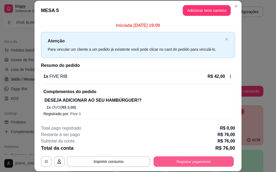
click at [184, 163] on button "Registrar pagamento" at bounding box center [193, 162] width 80 height 10
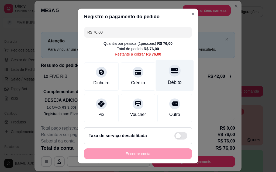
click at [168, 77] on div "Débito" at bounding box center [175, 75] width 38 height 31
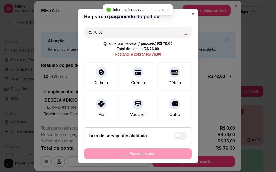
type input "R$ 0,00"
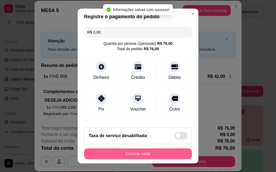
click at [141, 155] on button "Encerrar conta" at bounding box center [138, 154] width 108 height 11
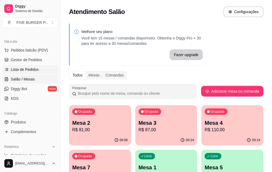
click at [16, 68] on span "Lista de Pedidos" at bounding box center [25, 69] width 28 height 5
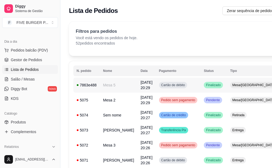
click at [108, 88] on td "Mesa 5" at bounding box center [118, 85] width 37 height 15
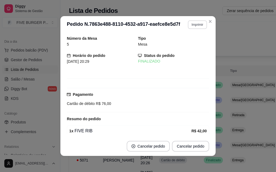
click at [195, 22] on button "Imprimir" at bounding box center [197, 24] width 19 height 9
click at [186, 43] on button "IMPRESSORA" at bounding box center [185, 43] width 39 height 9
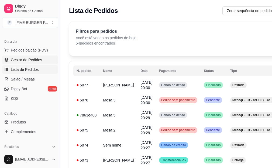
click at [30, 62] on span "Gestor de Pedidos" at bounding box center [26, 59] width 31 height 5
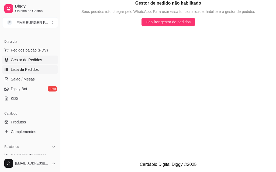
click at [31, 70] on span "Lista de Pedidos" at bounding box center [25, 69] width 28 height 5
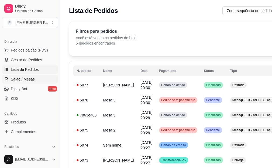
click at [26, 79] on span "Salão / Mesas" at bounding box center [23, 79] width 24 height 5
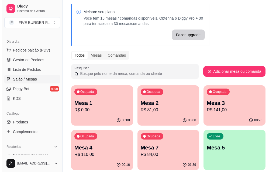
scroll to position [54, 0]
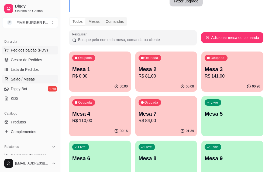
click at [31, 51] on span "Pedidos balcão (PDV)" at bounding box center [29, 50] width 37 height 5
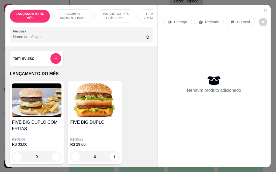
click at [179, 20] on p "Entrega" at bounding box center [180, 21] width 13 height 5
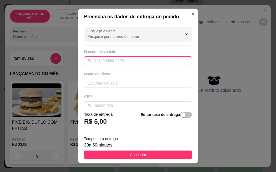
click at [144, 63] on input "text" at bounding box center [138, 61] width 108 height 9
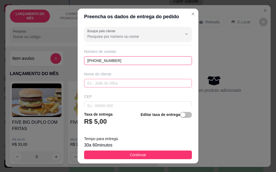
type input "[PHONE_NUMBER]"
click at [166, 84] on input "text" at bounding box center [138, 83] width 108 height 9
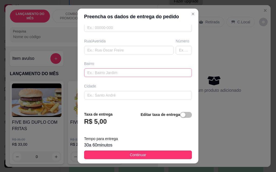
scroll to position [81, 0]
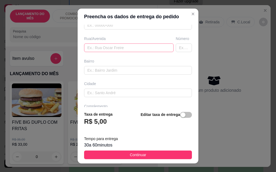
type input "[PERSON_NAME]"
click at [108, 49] on input "text" at bounding box center [128, 48] width 89 height 9
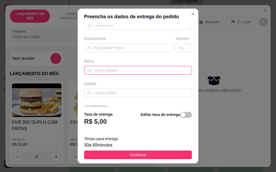
click at [105, 71] on input "text" at bounding box center [138, 70] width 108 height 9
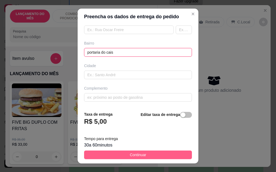
type input "portaria do cais"
click at [130, 153] on span "Continuar" at bounding box center [138, 155] width 16 height 6
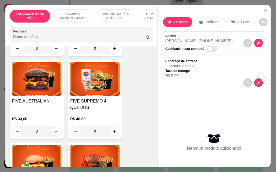
scroll to position [619, 0]
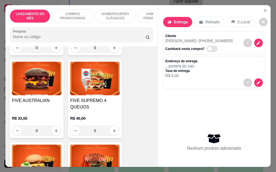
click at [95, 86] on img at bounding box center [95, 79] width 50 height 34
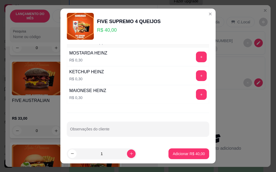
scroll to position [9, 0]
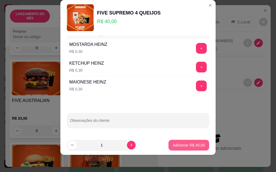
click at [172, 145] on p "Adicionar R$ 40,00" at bounding box center [188, 145] width 32 height 5
type input "1"
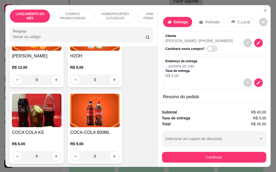
scroll to position [2287, 0]
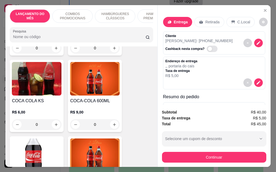
click at [95, 82] on img at bounding box center [95, 79] width 50 height 34
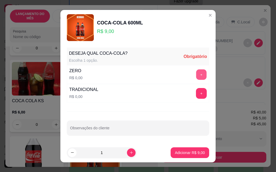
click at [197, 76] on button "+" at bounding box center [201, 74] width 10 height 10
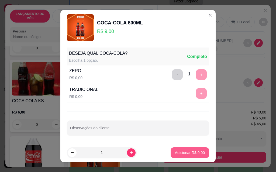
click at [186, 154] on p "Adicionar R$ 9,00" at bounding box center [190, 152] width 30 height 5
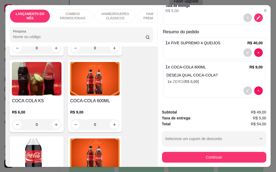
scroll to position [14, 0]
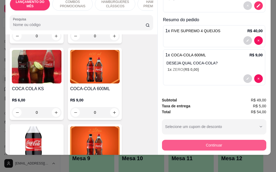
click at [209, 141] on button "Continuar" at bounding box center [214, 145] width 104 height 11
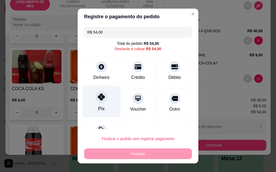
click at [98, 106] on div "Pix" at bounding box center [101, 108] width 6 height 7
type input "R$ 0,00"
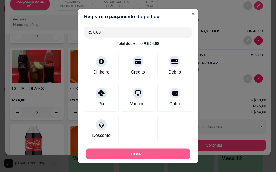
click at [135, 152] on button "Finalizar" at bounding box center [138, 154] width 104 height 10
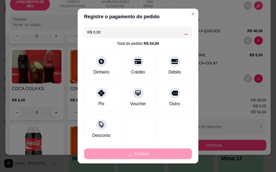
type input "0"
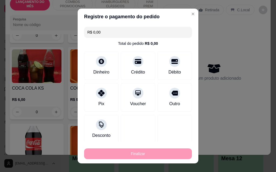
type input "-R$ 54,00"
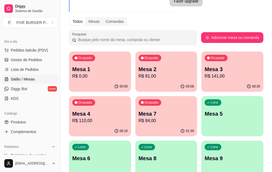
click at [82, 70] on p "Mesa 1" at bounding box center [99, 70] width 55 height 8
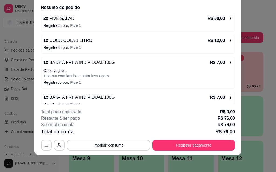
scroll to position [50, 0]
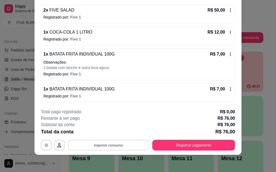
click at [99, 147] on button "Imprimir consumo" at bounding box center [108, 145] width 81 height 10
click at [104, 132] on button "IMPRESSORA" at bounding box center [108, 133] width 39 height 9
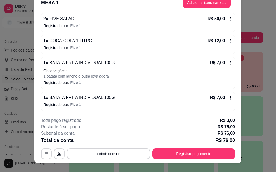
scroll to position [0, 0]
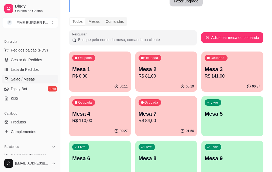
click at [138, 73] on p "R$ 81,00" at bounding box center [165, 76] width 55 height 6
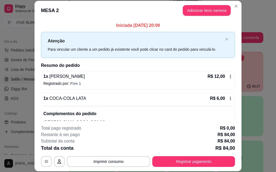
click at [228, 77] on icon at bounding box center [230, 77] width 4 height 4
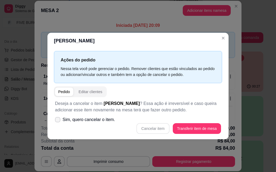
click at [66, 119] on span "Sim, quero cancelar o item." at bounding box center [88, 120] width 52 height 6
click at [58, 121] on input "Sim, quero cancelar o item." at bounding box center [56, 122] width 3 height 3
checkbox input "true"
click at [148, 129] on button "Cancelar item" at bounding box center [153, 129] width 32 height 10
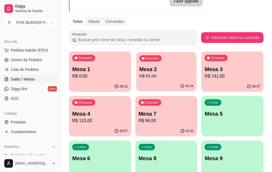
click at [147, 76] on p "R$ 81,00" at bounding box center [166, 76] width 54 height 6
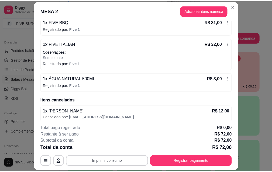
scroll to position [108, 0]
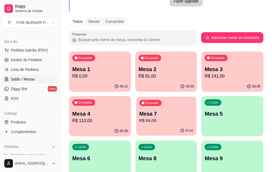
click at [139, 119] on p "R$ 84,00" at bounding box center [166, 121] width 54 height 6
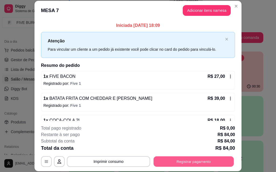
click at [184, 163] on button "Registrar pagamento" at bounding box center [193, 162] width 80 height 10
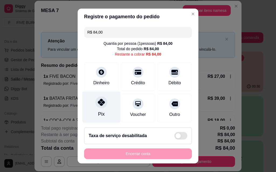
click at [94, 107] on div "Pix" at bounding box center [101, 107] width 38 height 31
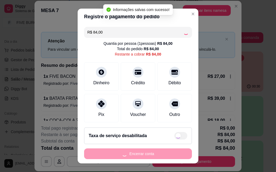
type input "R$ 0,00"
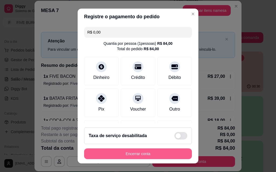
click at [145, 153] on button "Encerrar conta" at bounding box center [138, 154] width 108 height 11
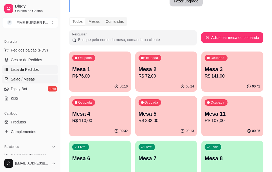
click at [19, 68] on span "Lista de Pedidos" at bounding box center [25, 69] width 28 height 5
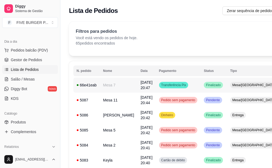
click at [89, 86] on div "66e41eab" at bounding box center [86, 85] width 20 height 5
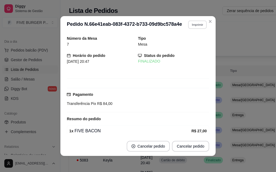
click at [196, 26] on button "Imprimir" at bounding box center [197, 24] width 19 height 8
click at [190, 45] on button "IMPRESSORA" at bounding box center [185, 43] width 39 height 9
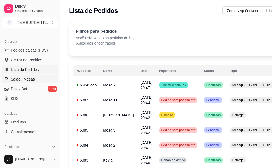
click at [28, 80] on span "Salão / Mesas" at bounding box center [23, 79] width 24 height 5
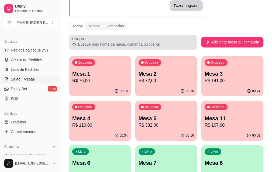
scroll to position [54, 0]
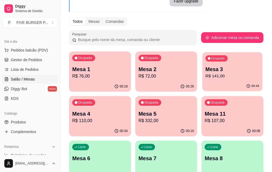
click at [205, 69] on p "Mesa 3" at bounding box center [232, 69] width 54 height 7
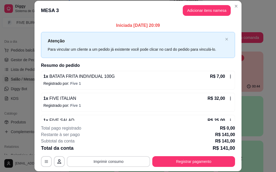
click at [120, 162] on button "Imprimir consumo" at bounding box center [108, 162] width 83 height 11
click at [114, 150] on button "IMPRESSORA" at bounding box center [108, 149] width 39 height 9
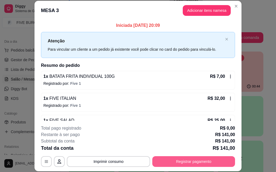
click at [175, 162] on button "Registrar pagamento" at bounding box center [193, 162] width 83 height 11
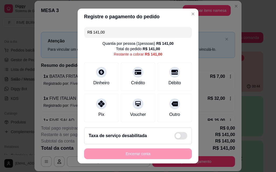
drag, startPoint x: 122, startPoint y: 33, endPoint x: 75, endPoint y: 32, distance: 47.9
click at [75, 32] on div "Registre o pagamento do pedido R$ 141,00 Quantia por pessoa ( 1 pessoas) R$ 141…" at bounding box center [138, 86] width 276 height 172
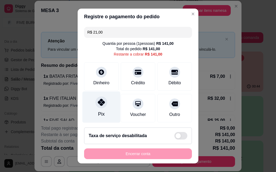
click at [102, 107] on div "Pix" at bounding box center [101, 107] width 38 height 31
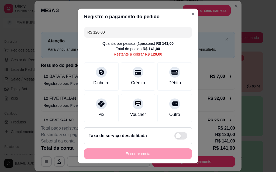
drag, startPoint x: 122, startPoint y: 32, endPoint x: 79, endPoint y: 33, distance: 43.3
click at [79, 33] on div "R$ 120,00 Quantia por pessoa ( 1 pessoas) R$ 141,00 Total do pedido R$ 141,00 R…" at bounding box center [138, 74] width 121 height 99
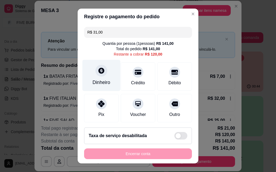
click at [99, 78] on div "Dinheiro" at bounding box center [101, 75] width 38 height 31
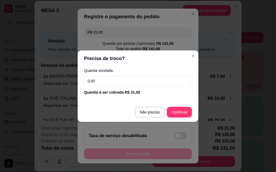
click at [103, 83] on input "0,00" at bounding box center [138, 81] width 108 height 11
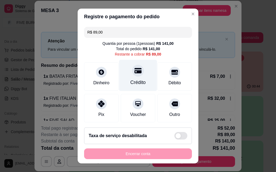
click at [131, 78] on div "Crédito" at bounding box center [138, 75] width 38 height 31
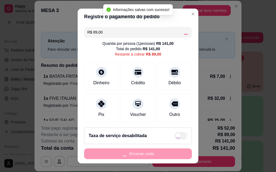
type input "R$ 0,00"
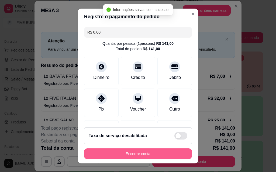
click at [133, 155] on button "Encerrar conta" at bounding box center [138, 154] width 108 height 11
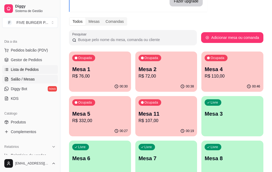
click at [28, 72] on span "Lista de Pedidos" at bounding box center [25, 69] width 28 height 5
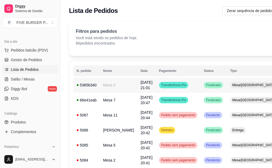
click at [115, 88] on td "Mesa 3" at bounding box center [118, 85] width 37 height 15
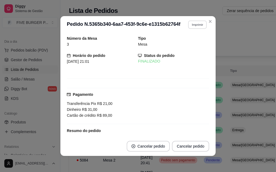
click at [196, 26] on button "Imprimir" at bounding box center [197, 24] width 19 height 8
click at [188, 44] on button "IMPRESSORA" at bounding box center [186, 43] width 38 height 8
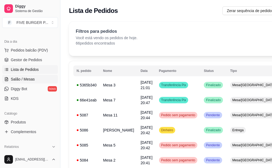
click at [32, 78] on span "Salão / Mesas" at bounding box center [23, 79] width 24 height 5
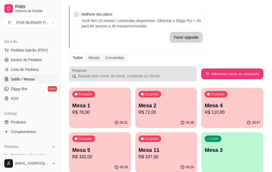
scroll to position [27, 0]
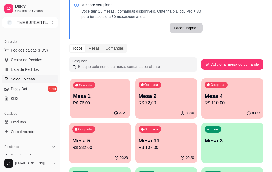
click at [97, 98] on p "Mesa 1" at bounding box center [100, 96] width 54 height 7
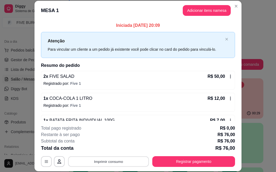
click at [90, 163] on button "Imprimir consumo" at bounding box center [108, 162] width 81 height 10
click at [100, 149] on button "IMPRESSORA" at bounding box center [108, 149] width 39 height 9
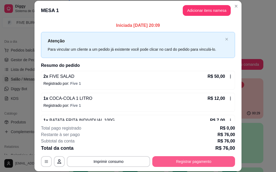
click at [208, 160] on button "Registrar pagamento" at bounding box center [193, 162] width 83 height 11
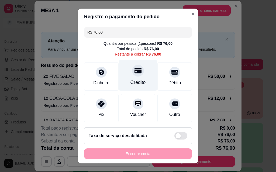
click at [132, 82] on div "Crédito" at bounding box center [137, 82] width 15 height 7
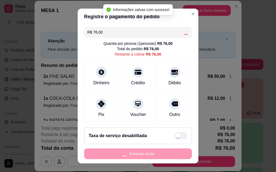
type input "R$ 0,00"
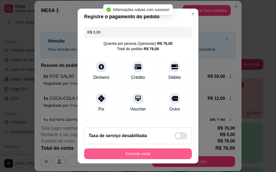
click at [145, 153] on button "Encerrar conta" at bounding box center [138, 154] width 108 height 11
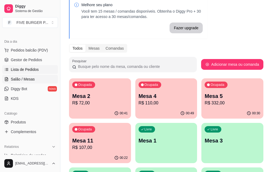
click at [22, 71] on span "Lista de Pedidos" at bounding box center [25, 69] width 28 height 5
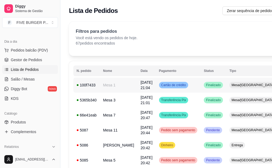
click at [112, 88] on td "Mesa 1" at bounding box center [118, 85] width 37 height 15
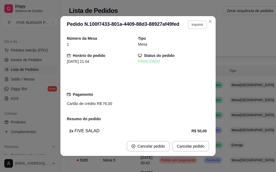
click at [190, 23] on button "Imprimir" at bounding box center [197, 24] width 19 height 9
click at [189, 42] on button "IMPRESSORA" at bounding box center [186, 43] width 38 height 8
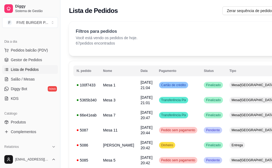
click at [31, 69] on span "Lista de Pedidos" at bounding box center [25, 69] width 28 height 5
click at [33, 79] on span "Salão / Mesas" at bounding box center [23, 79] width 24 height 5
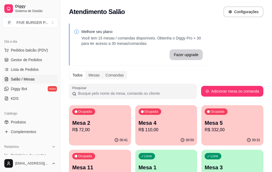
click at [135, 134] on div "Ocupada Mesa 4 R$ 110,00" at bounding box center [166, 120] width 62 height 30
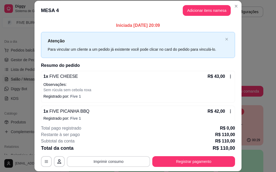
click at [119, 163] on button "Imprimir consumo" at bounding box center [108, 162] width 83 height 11
click at [118, 150] on button "IMPRESSORA" at bounding box center [108, 149] width 39 height 9
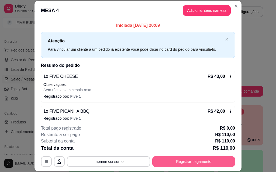
click at [177, 161] on button "Registrar pagamento" at bounding box center [193, 162] width 83 height 11
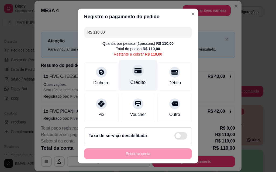
click at [141, 80] on div "Crédito" at bounding box center [138, 75] width 38 height 31
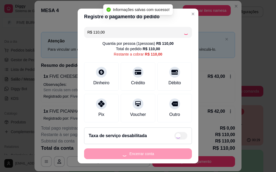
type input "R$ 0,00"
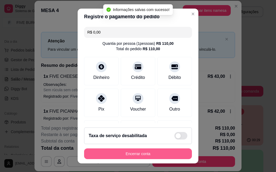
click at [144, 157] on button "Encerrar conta" at bounding box center [138, 154] width 108 height 11
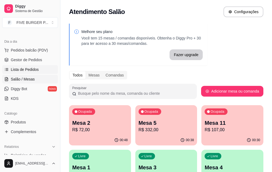
click at [30, 71] on span "Lista de Pedidos" at bounding box center [25, 69] width 28 height 5
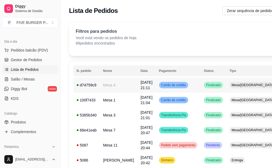
click at [105, 86] on td "Mesa 4" at bounding box center [118, 85] width 37 height 15
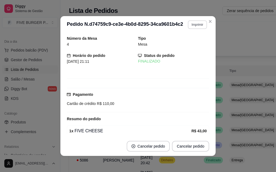
click at [197, 23] on button "Imprimir" at bounding box center [197, 24] width 19 height 9
click at [186, 44] on button "IMPRESSORA" at bounding box center [186, 43] width 38 height 8
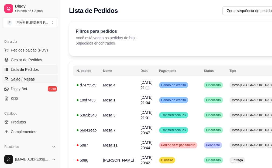
click at [22, 79] on span "Salão / Mesas" at bounding box center [23, 79] width 24 height 5
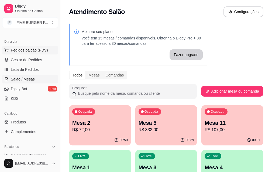
click at [31, 51] on span "Pedidos balcão (PDV)" at bounding box center [29, 50] width 37 height 5
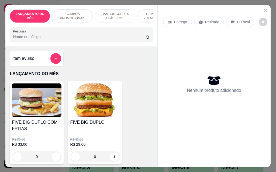
click at [176, 20] on p "Entrega" at bounding box center [180, 21] width 13 height 5
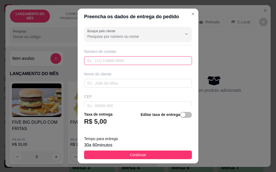
click at [128, 59] on input "text" at bounding box center [138, 61] width 108 height 9
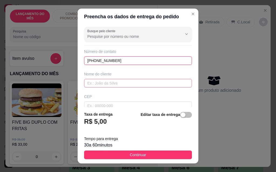
type input "[PHONE_NUMBER]"
click at [126, 87] on input "text" at bounding box center [138, 83] width 108 height 9
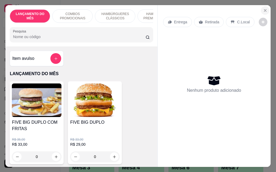
click at [265, 8] on icon "Close" at bounding box center [265, 10] width 4 height 4
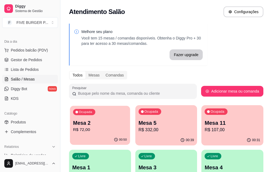
click at [93, 124] on p "Mesa 2" at bounding box center [100, 123] width 54 height 7
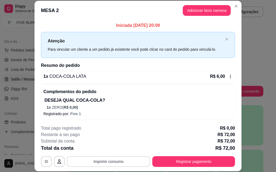
click at [98, 162] on button "Imprimir consumo" at bounding box center [108, 162] width 83 height 11
click at [105, 150] on button "IMPRESSORA" at bounding box center [108, 149] width 39 height 9
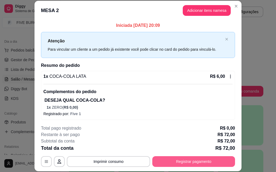
click at [198, 161] on button "Registrar pagamento" at bounding box center [193, 162] width 83 height 11
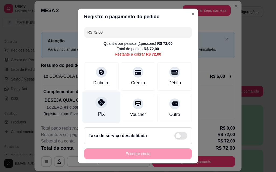
click at [92, 105] on div "Pix" at bounding box center [101, 107] width 38 height 31
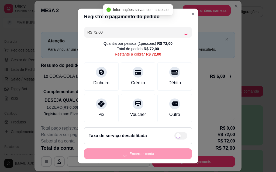
type input "R$ 0,00"
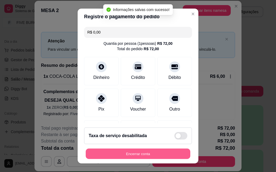
click at [138, 156] on button "Encerrar conta" at bounding box center [138, 154] width 104 height 10
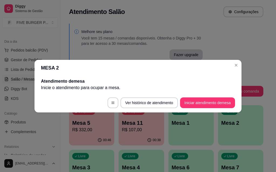
click at [239, 62] on header "MESA 2" at bounding box center [137, 68] width 207 height 16
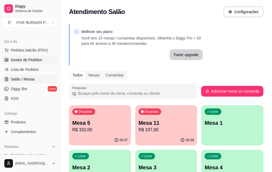
click at [23, 61] on span "Gestor de Pedidos" at bounding box center [26, 59] width 31 height 5
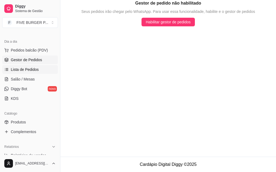
click at [23, 68] on span "Lista de Pedidos" at bounding box center [25, 69] width 28 height 5
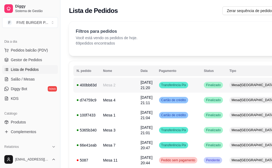
click at [115, 84] on td "Mesa 2" at bounding box center [118, 85] width 37 height 15
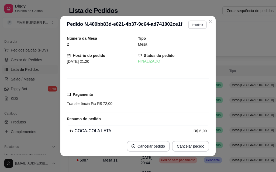
click at [194, 27] on button "Imprimir" at bounding box center [197, 24] width 19 height 8
click at [189, 45] on button "IMPRESSORA" at bounding box center [186, 43] width 38 height 8
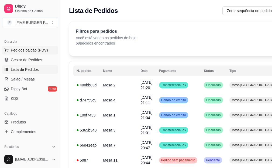
click at [17, 51] on span "Pedidos balcão (PDV)" at bounding box center [29, 50] width 37 height 5
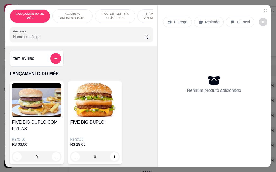
click at [170, 20] on div "Entrega" at bounding box center [177, 22] width 29 height 10
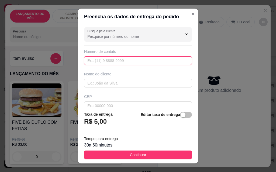
click at [156, 58] on input "text" at bounding box center [138, 61] width 108 height 9
type input "9"
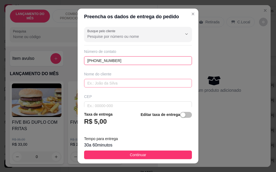
type input "[PHONE_NUMBER]"
click at [139, 83] on input "text" at bounding box center [138, 83] width 108 height 9
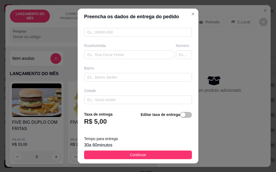
scroll to position [81, 0]
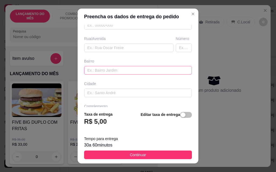
type input "kler"
click at [119, 70] on input "text" at bounding box center [138, 70] width 108 height 9
type input "[GEOGRAPHIC_DATA]"
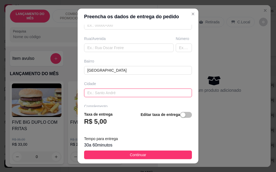
click at [121, 91] on input "text" at bounding box center [138, 93] width 108 height 9
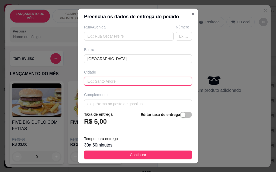
scroll to position [99, 0]
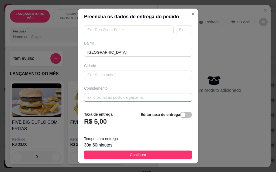
click at [118, 96] on input "text" at bounding box center [138, 97] width 108 height 9
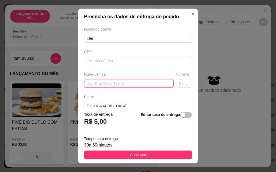
click at [117, 84] on input "text" at bounding box center [128, 83] width 89 height 9
type input "marechal [PERSON_NAME]"
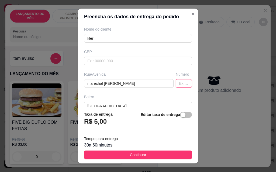
click at [175, 83] on input "text" at bounding box center [183, 83] width 16 height 9
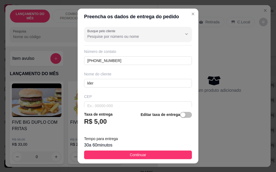
scroll to position [99, 0]
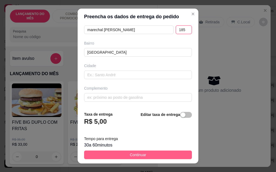
type input "185"
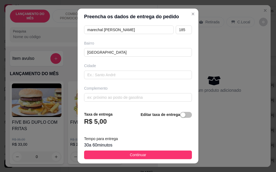
click at [138, 155] on span "Continuar" at bounding box center [138, 155] width 16 height 6
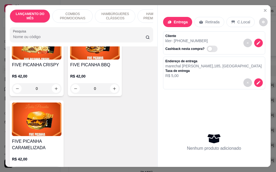
scroll to position [888, 0]
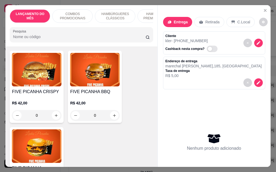
click at [113, 110] on div "0" at bounding box center [95, 115] width 50 height 11
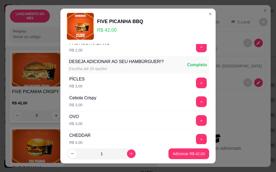
scroll to position [161, 0]
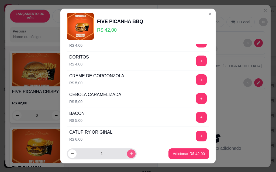
click at [127, 153] on button "increase-product-quantity" at bounding box center [131, 154] width 9 height 9
type input "2"
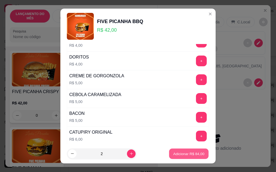
click at [182, 156] on p "Adicionar R$ 84,00" at bounding box center [188, 154] width 31 height 5
type input "2"
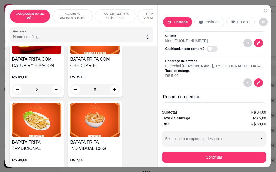
scroll to position [1695, 0]
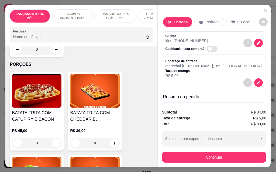
click at [112, 138] on div "0" at bounding box center [95, 143] width 50 height 11
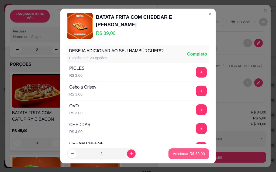
click at [184, 156] on p "Adicionar R$ 39,00" at bounding box center [188, 154] width 32 height 5
type input "1"
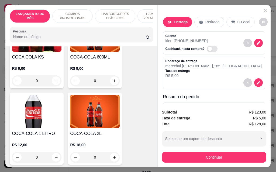
scroll to position [2341, 0]
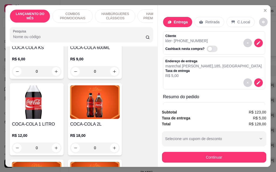
click at [92, 121] on h4 "COCA-COLA 2L" at bounding box center [95, 124] width 50 height 6
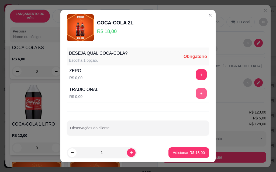
click at [196, 94] on button "+" at bounding box center [201, 93] width 11 height 11
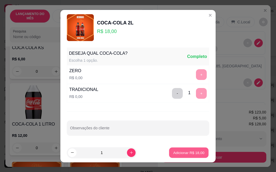
click at [183, 152] on p "Adicionar R$ 18,00" at bounding box center [188, 152] width 31 height 5
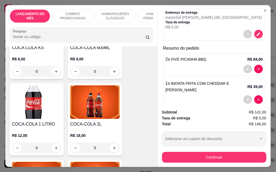
scroll to position [0, 0]
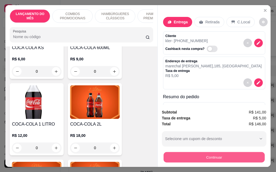
click at [216, 156] on button "Continuar" at bounding box center [213, 157] width 101 height 10
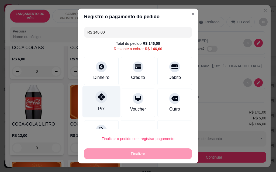
click at [100, 108] on div "Pix" at bounding box center [101, 108] width 6 height 7
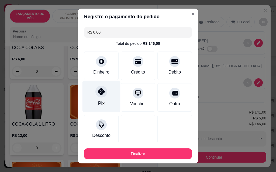
click at [97, 97] on div at bounding box center [101, 92] width 12 height 12
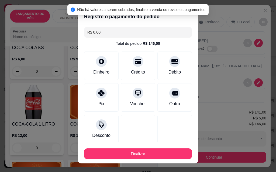
drag, startPoint x: 98, startPoint y: 29, endPoint x: 68, endPoint y: 34, distance: 31.1
click at [68, 34] on div "Registre o pagamento do pedido R$ 0,00 Total do pedido R$ 146,00 Dinheiro Crédi…" at bounding box center [138, 86] width 276 height 172
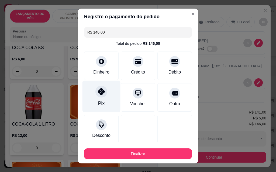
type input "R$ 146,00"
click at [97, 96] on div at bounding box center [101, 92] width 12 height 12
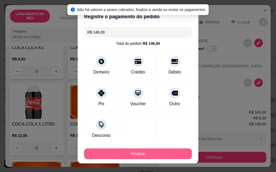
click at [126, 156] on button "Finalizar" at bounding box center [138, 154] width 108 height 11
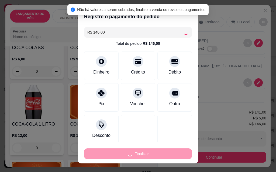
type input "0"
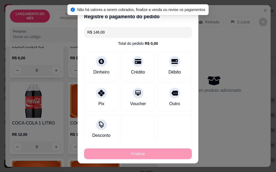
type input "-R$ 146,00"
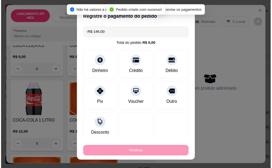
scroll to position [2340, 0]
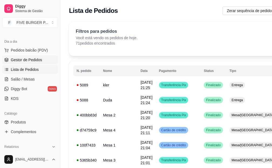
click at [30, 61] on span "Gestor de Pedidos" at bounding box center [26, 59] width 31 height 5
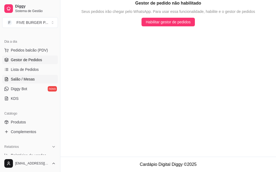
click at [30, 77] on span "Salão / Mesas" at bounding box center [23, 79] width 24 height 5
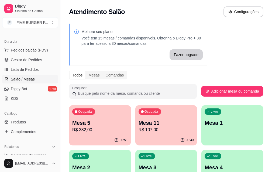
click at [149, 128] on p "R$ 107,00" at bounding box center [165, 130] width 55 height 6
click at [88, 126] on p "Mesa 5" at bounding box center [99, 123] width 55 height 8
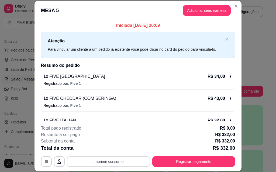
click at [117, 163] on button "Imprimir consumo" at bounding box center [108, 162] width 83 height 11
click at [116, 150] on button "IMPRESSORA" at bounding box center [108, 149] width 38 height 8
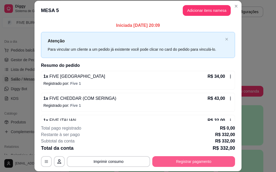
click at [218, 163] on button "Registrar pagamento" at bounding box center [193, 162] width 83 height 11
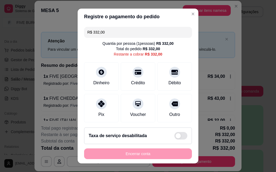
drag, startPoint x: 101, startPoint y: 35, endPoint x: 84, endPoint y: 31, distance: 17.0
click at [84, 31] on div "R$ 332,00" at bounding box center [138, 32] width 108 height 11
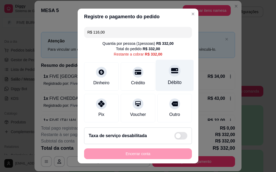
click at [168, 83] on div "Débito" at bounding box center [175, 82] width 14 height 7
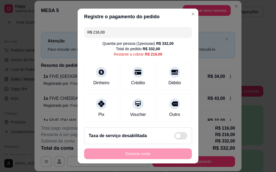
drag, startPoint x: 119, startPoint y: 34, endPoint x: 74, endPoint y: 36, distance: 45.3
click at [74, 36] on div "Registre o pagamento do pedido R$ 216,00 Quantia por pessoa ( 1 pessoas) R$ 332…" at bounding box center [138, 86] width 276 height 172
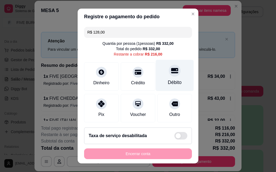
click at [171, 80] on div "Débito" at bounding box center [175, 82] width 14 height 7
click at [170, 75] on div at bounding box center [174, 71] width 12 height 12
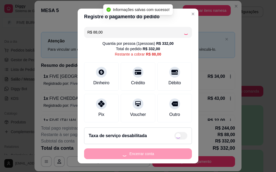
type input "R$ 0,00"
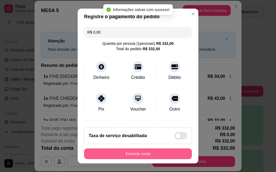
click at [145, 155] on button "Encerrar conta" at bounding box center [138, 154] width 108 height 11
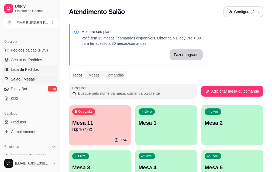
click at [30, 69] on span "Lista de Pedidos" at bounding box center [25, 69] width 28 height 5
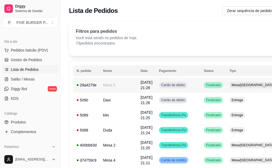
click at [115, 86] on td "Mesa 5" at bounding box center [118, 85] width 37 height 15
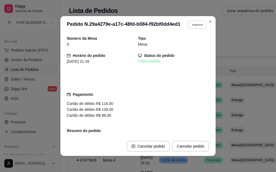
click at [192, 21] on button "Imprimir" at bounding box center [197, 24] width 19 height 8
click at [190, 44] on button "IMPRESSORA" at bounding box center [185, 43] width 39 height 9
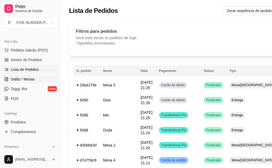
click at [28, 78] on span "Salão / Mesas" at bounding box center [23, 79] width 24 height 5
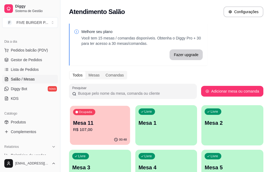
click at [85, 127] on p "R$ 107,00" at bounding box center [100, 130] width 54 height 6
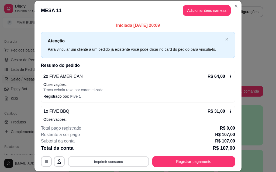
click at [118, 162] on button "Imprimir consumo" at bounding box center [108, 162] width 81 height 10
click at [112, 150] on button "IMPRESSORA" at bounding box center [108, 149] width 39 height 9
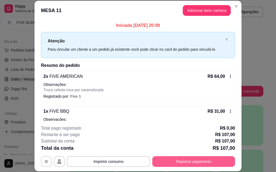
click at [191, 163] on button "Registrar pagamento" at bounding box center [193, 162] width 83 height 11
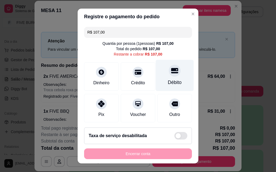
click at [163, 78] on div "Débito" at bounding box center [175, 75] width 38 height 31
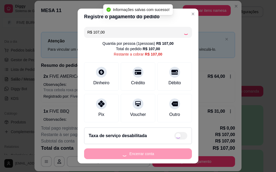
type input "R$ 0,00"
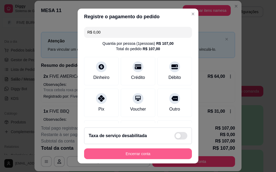
click at [141, 154] on button "Encerrar conta" at bounding box center [138, 154] width 108 height 11
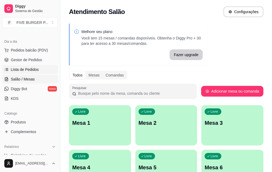
click at [19, 71] on span "Lista de Pedidos" at bounding box center [25, 69] width 28 height 5
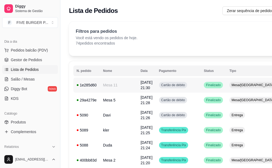
click at [140, 86] on span "[DATE] 21:30" at bounding box center [146, 85] width 12 height 10
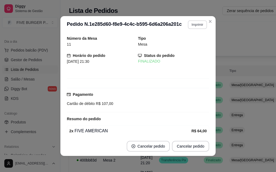
click at [194, 24] on button "Imprimir" at bounding box center [197, 24] width 19 height 9
click at [193, 43] on button "IMPRESSORA" at bounding box center [186, 43] width 38 height 8
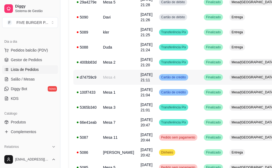
scroll to position [108, 0]
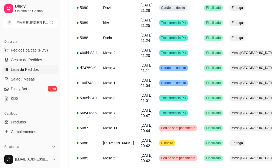
click at [17, 69] on span "Lista de Pedidos" at bounding box center [25, 69] width 28 height 5
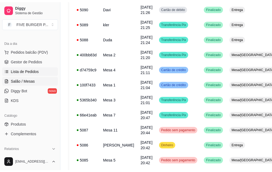
scroll to position [0, 0]
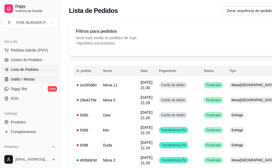
click at [23, 80] on span "Salão / Mesas" at bounding box center [23, 79] width 24 height 5
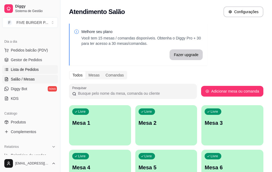
click at [25, 71] on span "Lista de Pedidos" at bounding box center [25, 69] width 28 height 5
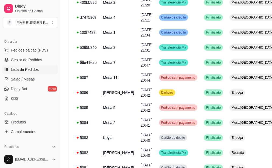
scroll to position [161, 0]
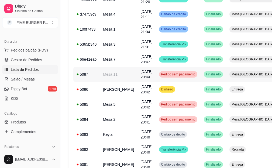
click at [140, 75] on span "[DATE] 20:44" at bounding box center [146, 75] width 12 height 10
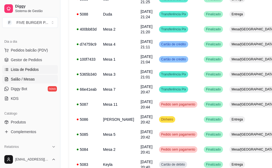
click at [28, 80] on span "Salão / Mesas" at bounding box center [23, 79] width 24 height 5
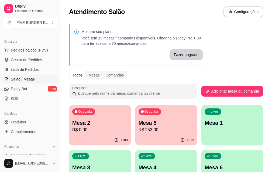
click at [30, 82] on span "Salão / Mesas" at bounding box center [23, 79] width 24 height 5
click at [139, 133] on div "Ocupada Mesa 5 R$ 253,00" at bounding box center [166, 120] width 62 height 30
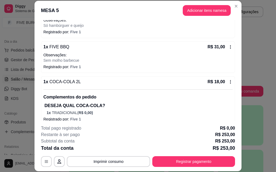
scroll to position [207, 0]
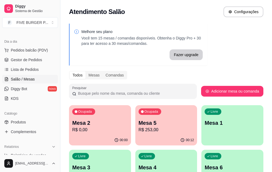
click at [149, 123] on p "Mesa 5" at bounding box center [165, 123] width 55 height 8
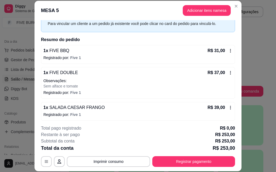
scroll to position [0, 0]
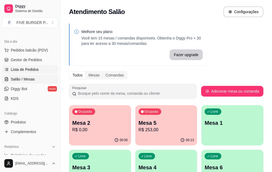
click at [14, 66] on link "Lista de Pedidos" at bounding box center [30, 69] width 56 height 9
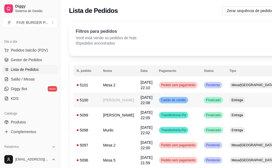
click at [111, 101] on td "[PERSON_NAME]" at bounding box center [118, 100] width 37 height 15
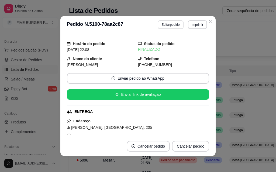
click at [170, 25] on button "Editar pedido" at bounding box center [170, 24] width 26 height 9
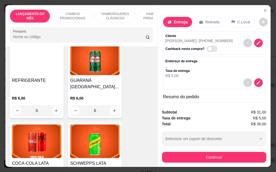
scroll to position [2072, 0]
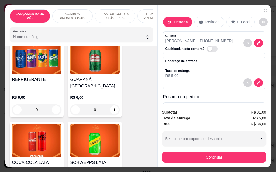
click at [37, 131] on img at bounding box center [37, 141] width 50 height 34
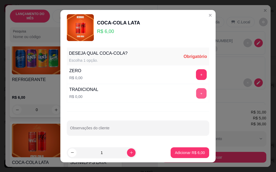
click at [196, 93] on button "+" at bounding box center [201, 93] width 10 height 10
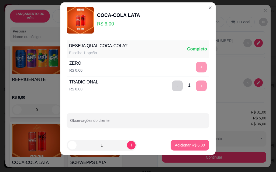
click at [185, 147] on p "Adicionar R$ 6,00" at bounding box center [190, 145] width 30 height 5
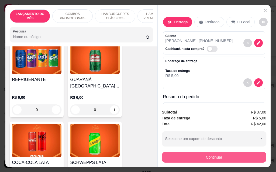
click at [204, 157] on button "Continuar" at bounding box center [214, 157] width 104 height 11
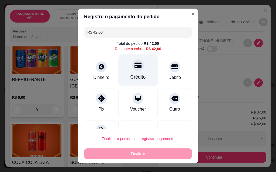
click at [134, 72] on div "Crédito" at bounding box center [138, 70] width 38 height 31
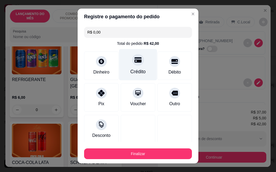
type input "R$ 0,00"
click at [132, 64] on div at bounding box center [138, 60] width 12 height 12
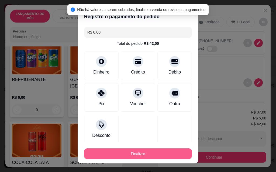
click at [142, 155] on button "Finalizar" at bounding box center [138, 154] width 108 height 11
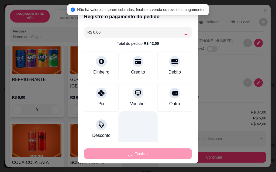
type input "0"
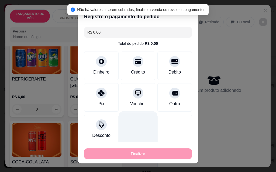
type input "-R$ 42,00"
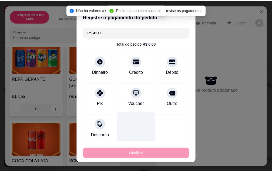
scroll to position [2072, 0]
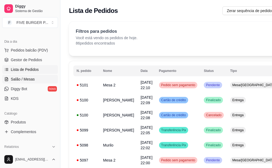
click at [31, 78] on span "Salão / Mesas" at bounding box center [23, 79] width 24 height 5
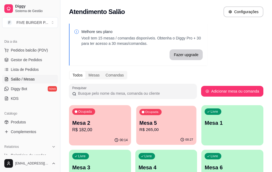
click at [139, 128] on p "R$ 265,00" at bounding box center [166, 130] width 54 height 6
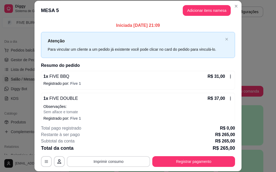
click at [101, 163] on button "Imprimir consumo" at bounding box center [108, 162] width 83 height 11
click at [107, 149] on button "IMPRESSORA" at bounding box center [108, 149] width 38 height 8
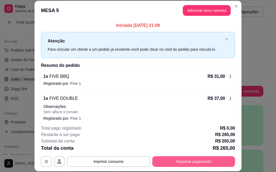
click at [193, 161] on button "Registrar pagamento" at bounding box center [193, 162] width 83 height 11
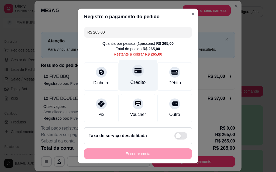
click at [128, 77] on div "Crédito" at bounding box center [138, 75] width 38 height 31
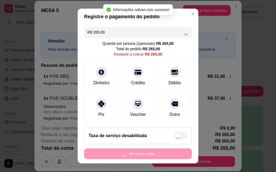
type input "R$ 0,00"
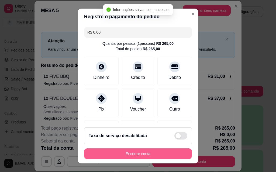
click at [139, 156] on button "Encerrar conta" at bounding box center [138, 154] width 108 height 11
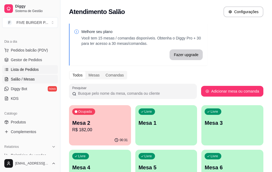
click at [24, 69] on span "Lista de Pedidos" at bounding box center [25, 69] width 28 height 5
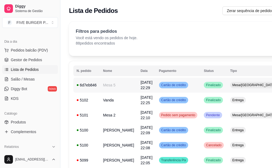
click at [140, 88] on span "[DATE] 22:29" at bounding box center [146, 85] width 12 height 10
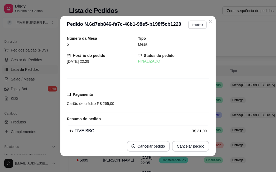
click at [193, 23] on button "Imprimir" at bounding box center [197, 24] width 19 height 8
click at [189, 47] on button "IMPRESSORA" at bounding box center [185, 43] width 39 height 9
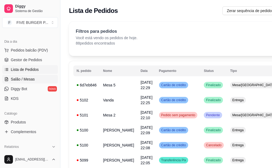
click at [29, 78] on span "Salão / Mesas" at bounding box center [23, 79] width 24 height 5
